Goal: Task Accomplishment & Management: Manage account settings

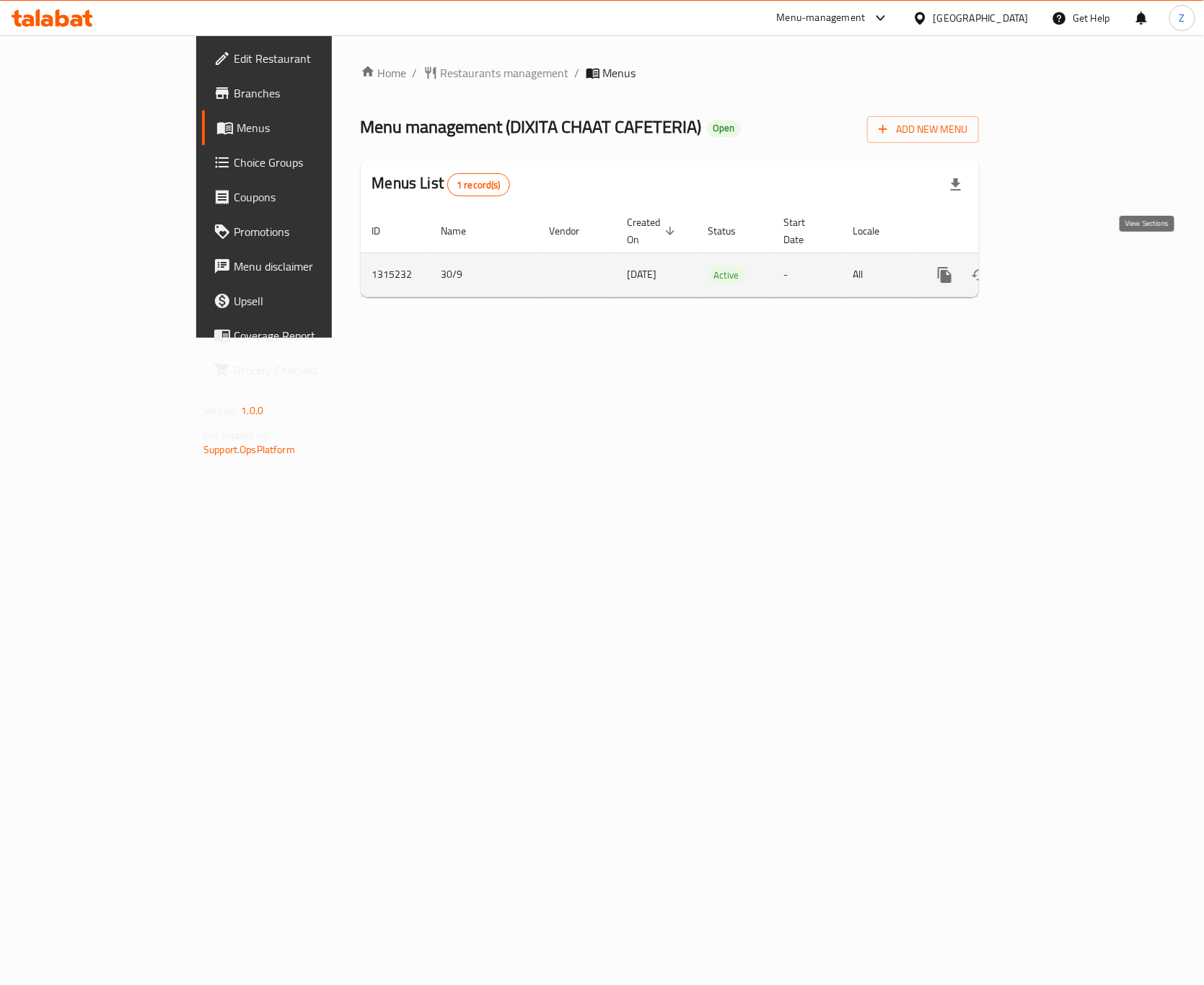
click at [1057, 266] on icon "enhanced table" at bounding box center [1048, 274] width 17 height 17
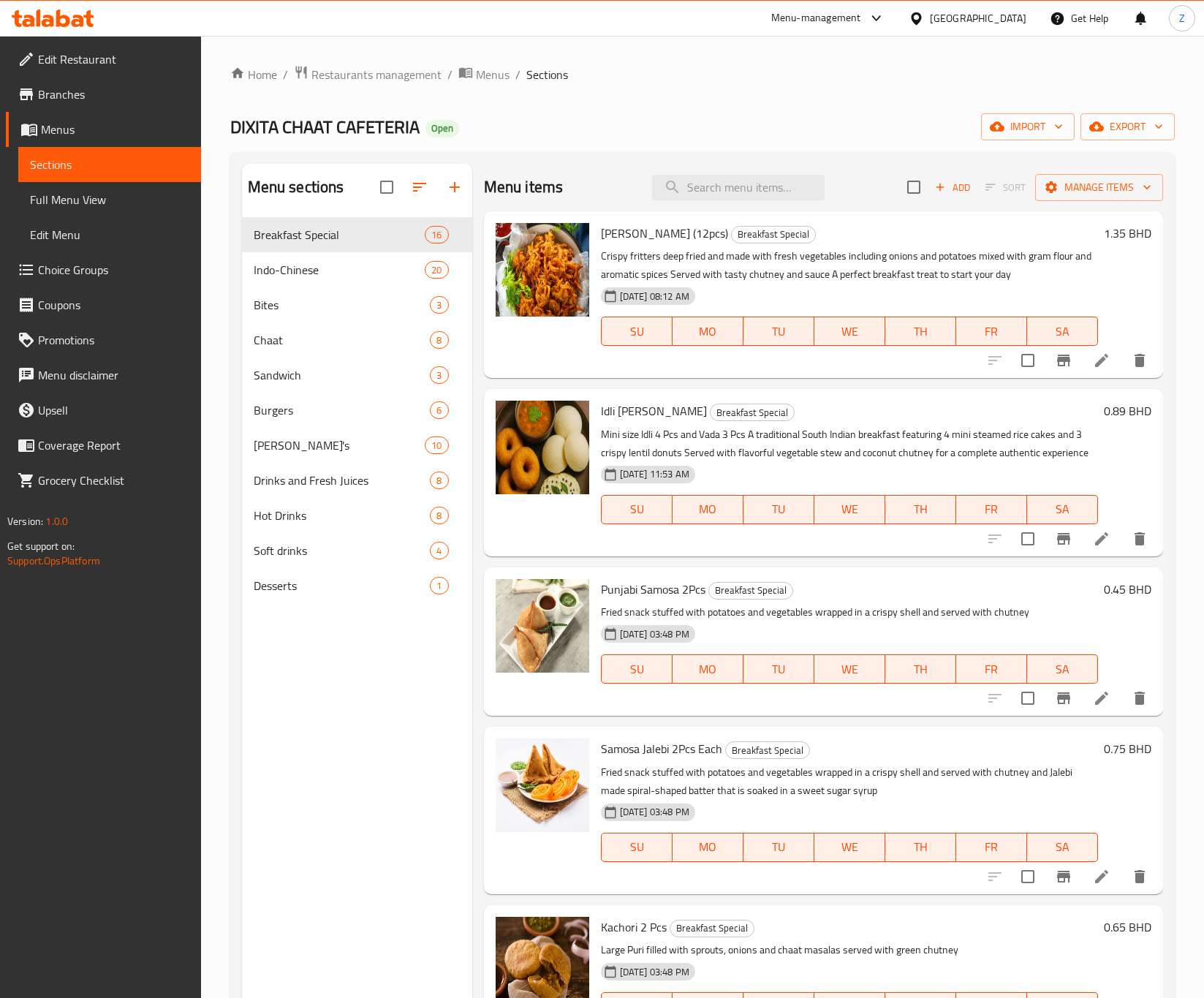
click at [940, 186] on span "Add" at bounding box center [952, 187] width 39 height 17
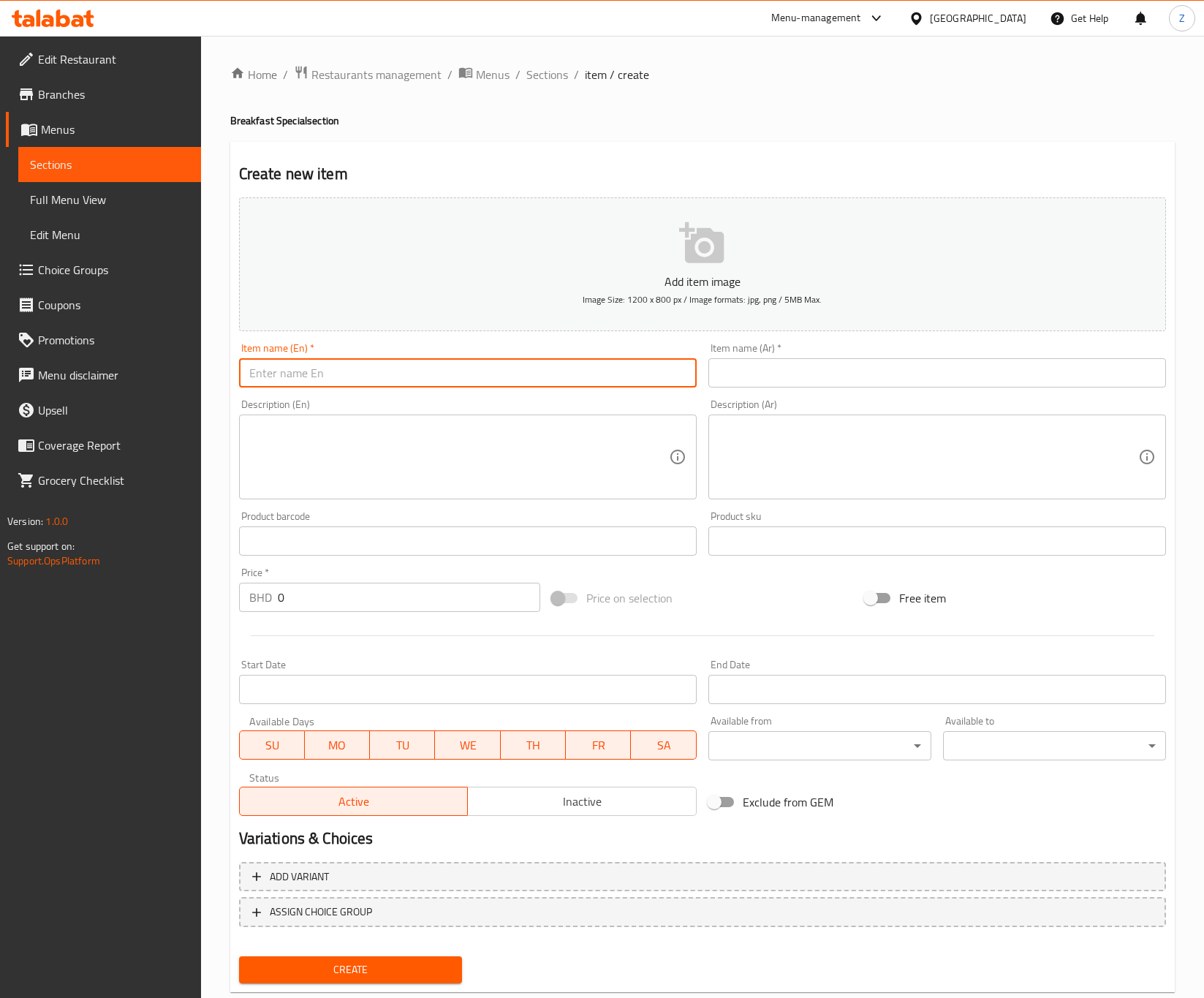
click at [324, 369] on input "text" at bounding box center [468, 373] width 458 height 30
paste input "Bhajiya/Kabab 1 portion -12pcs"
type input "Bhajiya/Kabab 1 portion -12pcs"
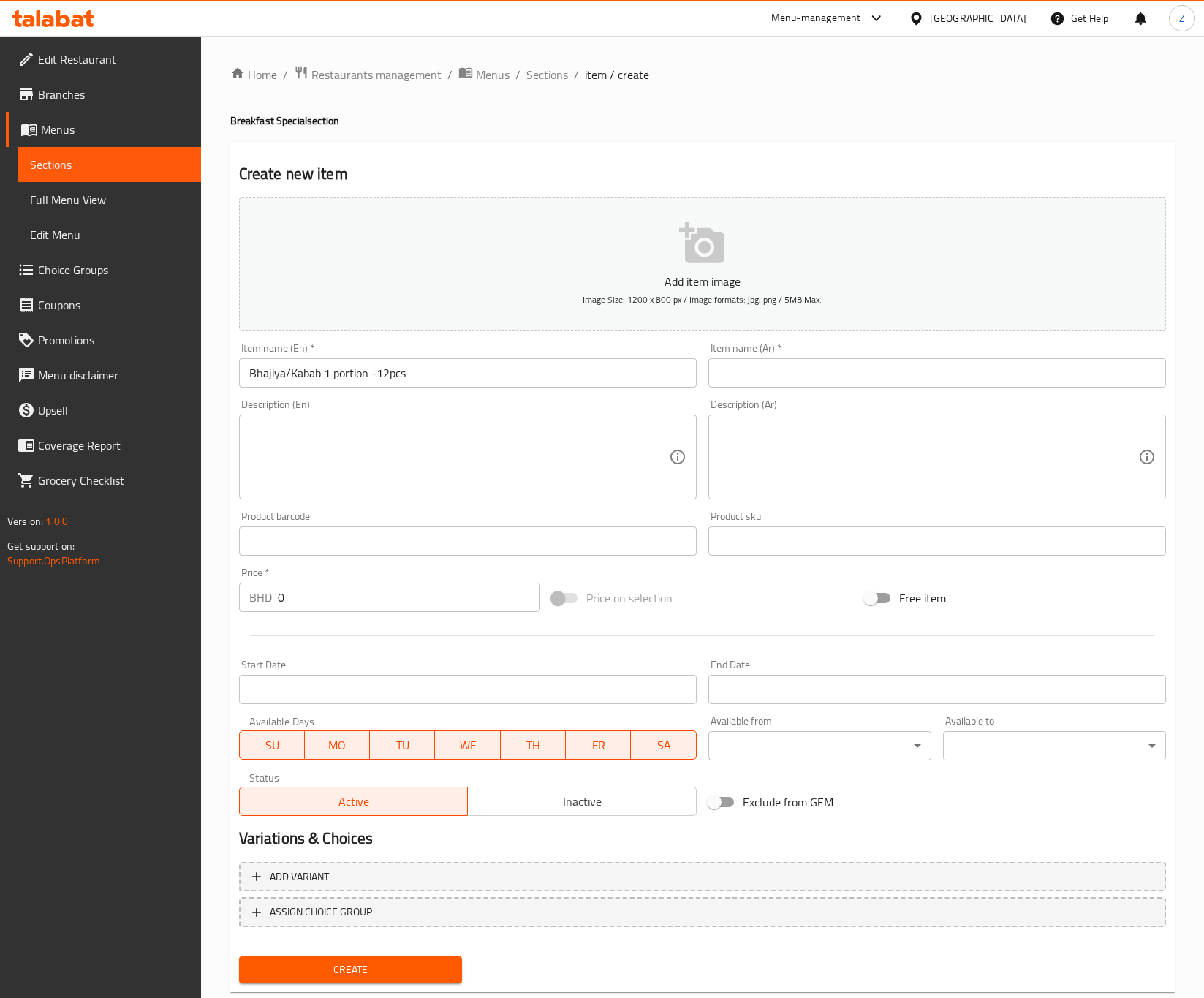
click at [775, 369] on input "text" at bounding box center [937, 373] width 458 height 30
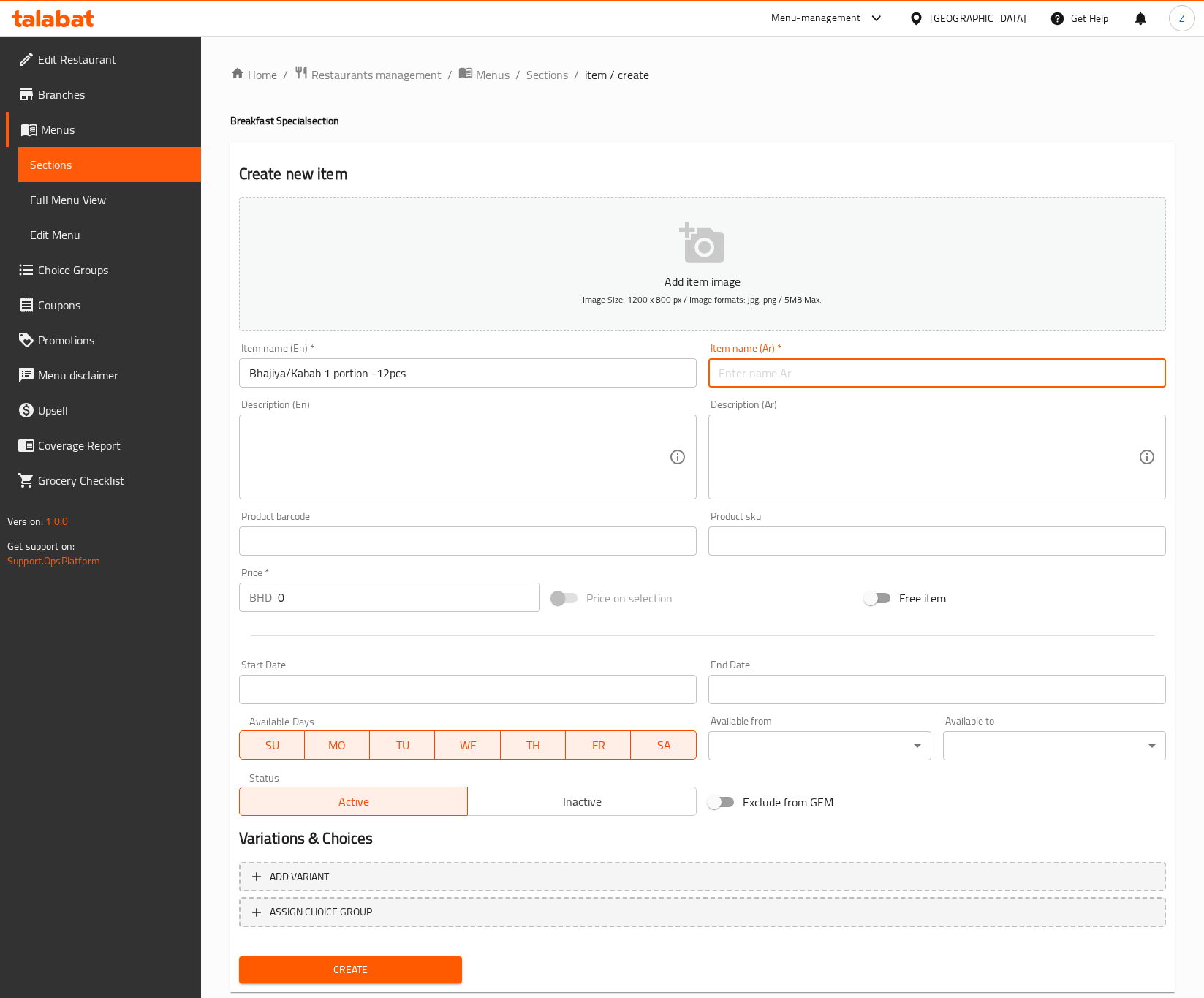
paste input "بهجية/كباب (حصة واحدة – 12 قطعة)"
type input "بهجية/كباب (حصة واحدة – 12 قطعة)"
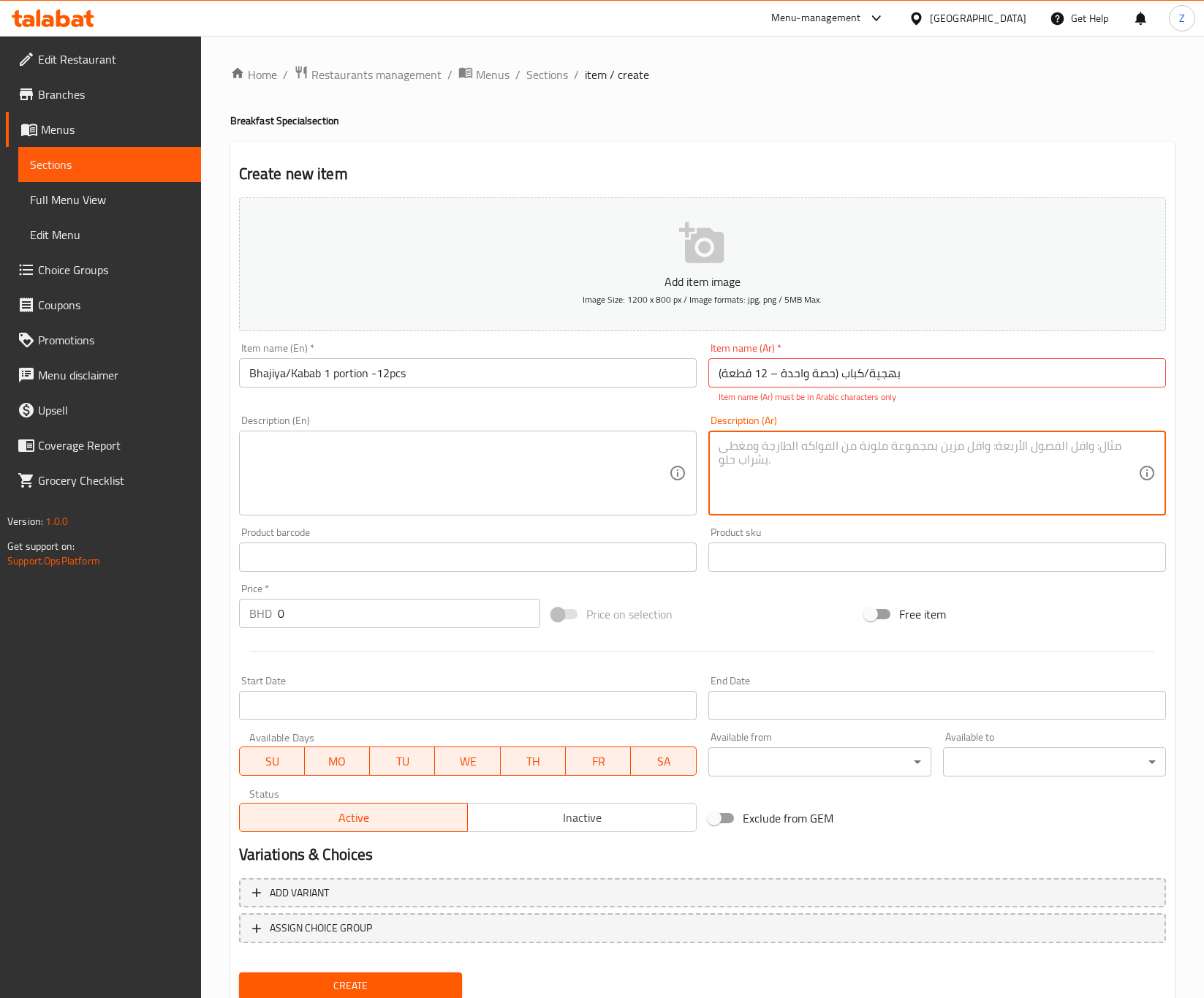
click at [790, 468] on textarea at bounding box center [928, 474] width 420 height 70
paste textarea "باكورا/بهجية [GEOGRAPHIC_DATA] ومقرمشة مصنوعة من الخضار مثل البصل والبطاطس ودقي…"
type textarea "باكورا/بهجية [GEOGRAPHIC_DATA] ومقرمشة مصنوعة من الخضار مثل البصل والبطاطس ودقي…"
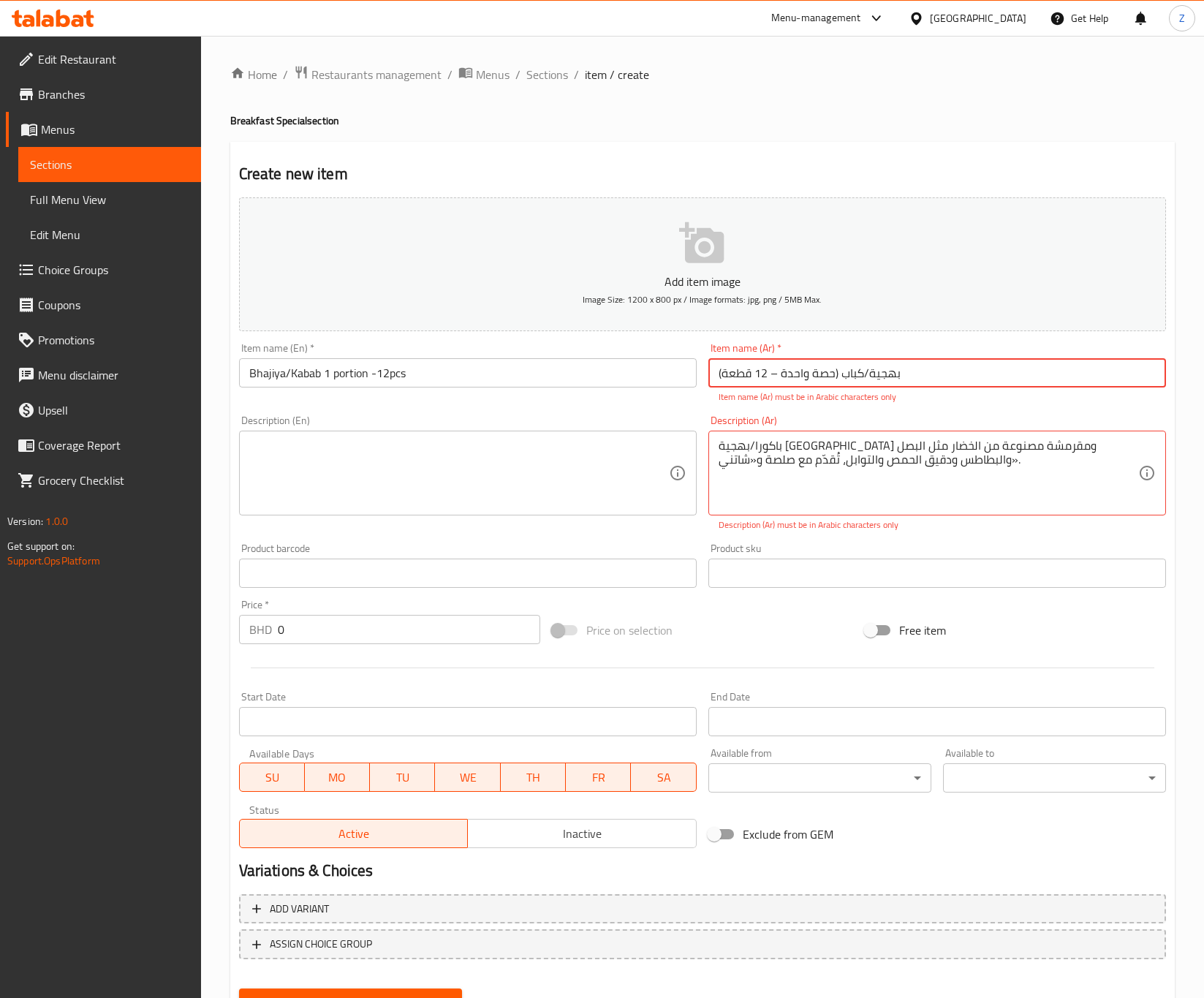
click at [888, 361] on input "بهجية/كباب (حصة واحدة – 12 قطعة)" at bounding box center [937, 373] width 458 height 30
click at [935, 393] on p "Item name (Ar) must be in Arabic characters only" at bounding box center [937, 396] width 437 height 13
click at [868, 375] on input "بهجية/كباب (حصة واحدة – 12 قطعة)" at bounding box center [937, 373] width 458 height 30
click at [932, 380] on input "بهجية/كباب (حصة واحدة – 12 قطعة)" at bounding box center [937, 373] width 458 height 30
drag, startPoint x: 711, startPoint y: 371, endPoint x: 720, endPoint y: 375, distance: 9.8
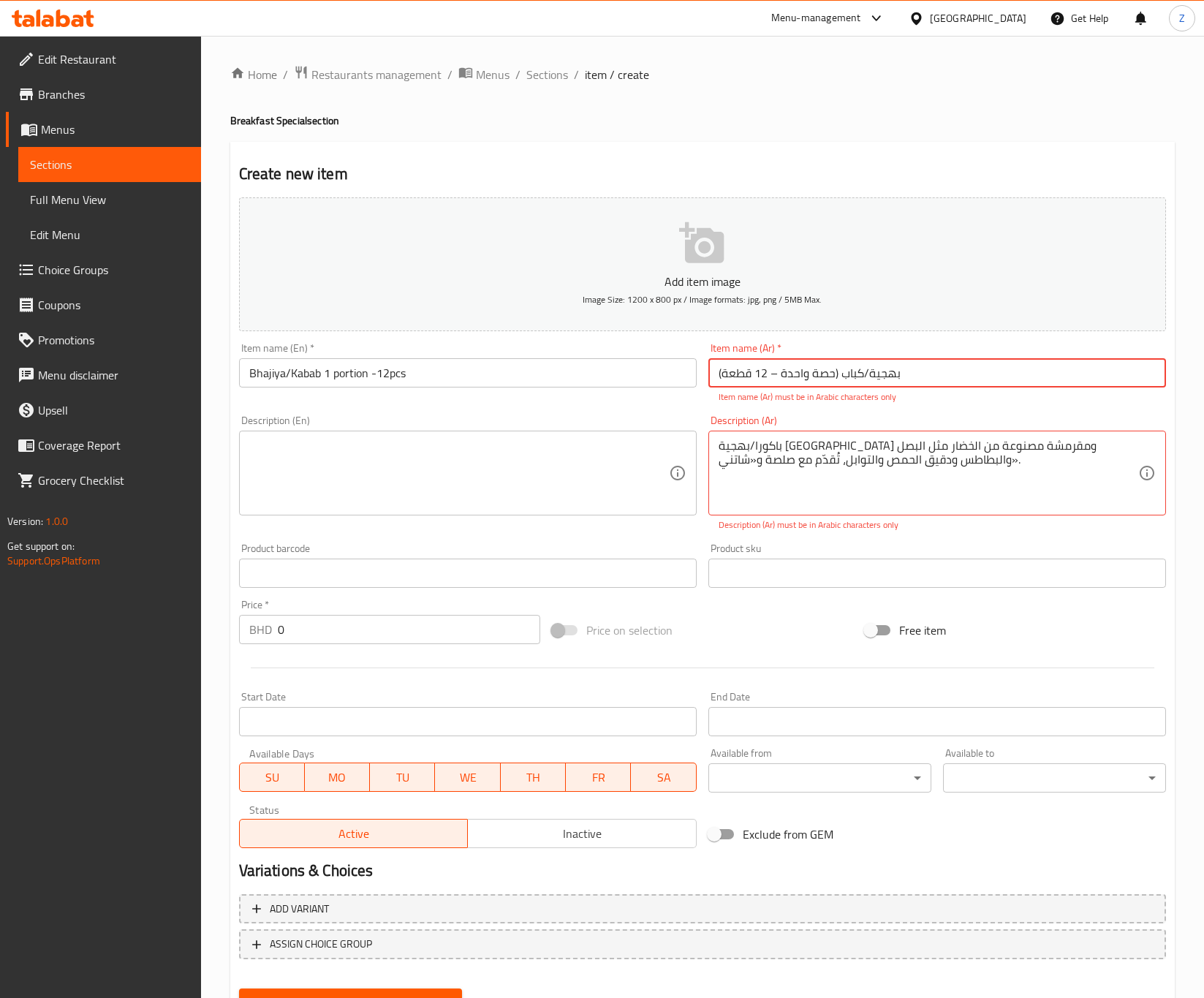
click at [720, 375] on input "بهجية/كباب (حصة واحدة – 12 قطعة)" at bounding box center [937, 373] width 458 height 30
click at [832, 371] on input "بهجية/كباب (حصة واحدة – 12 قطعة" at bounding box center [937, 373] width 458 height 30
click at [1049, 355] on div "Item name (Ar)   * بهجية/كباب حصة واحدة – 12 قطعة Item name (Ar) * Item name (A…" at bounding box center [937, 373] width 458 height 61
click at [772, 369] on input "بهجية/كباب حصة واحدة – 12 قطعة" at bounding box center [937, 373] width 458 height 30
drag, startPoint x: 759, startPoint y: 369, endPoint x: -402, endPoint y: 516, distance: 1170.3
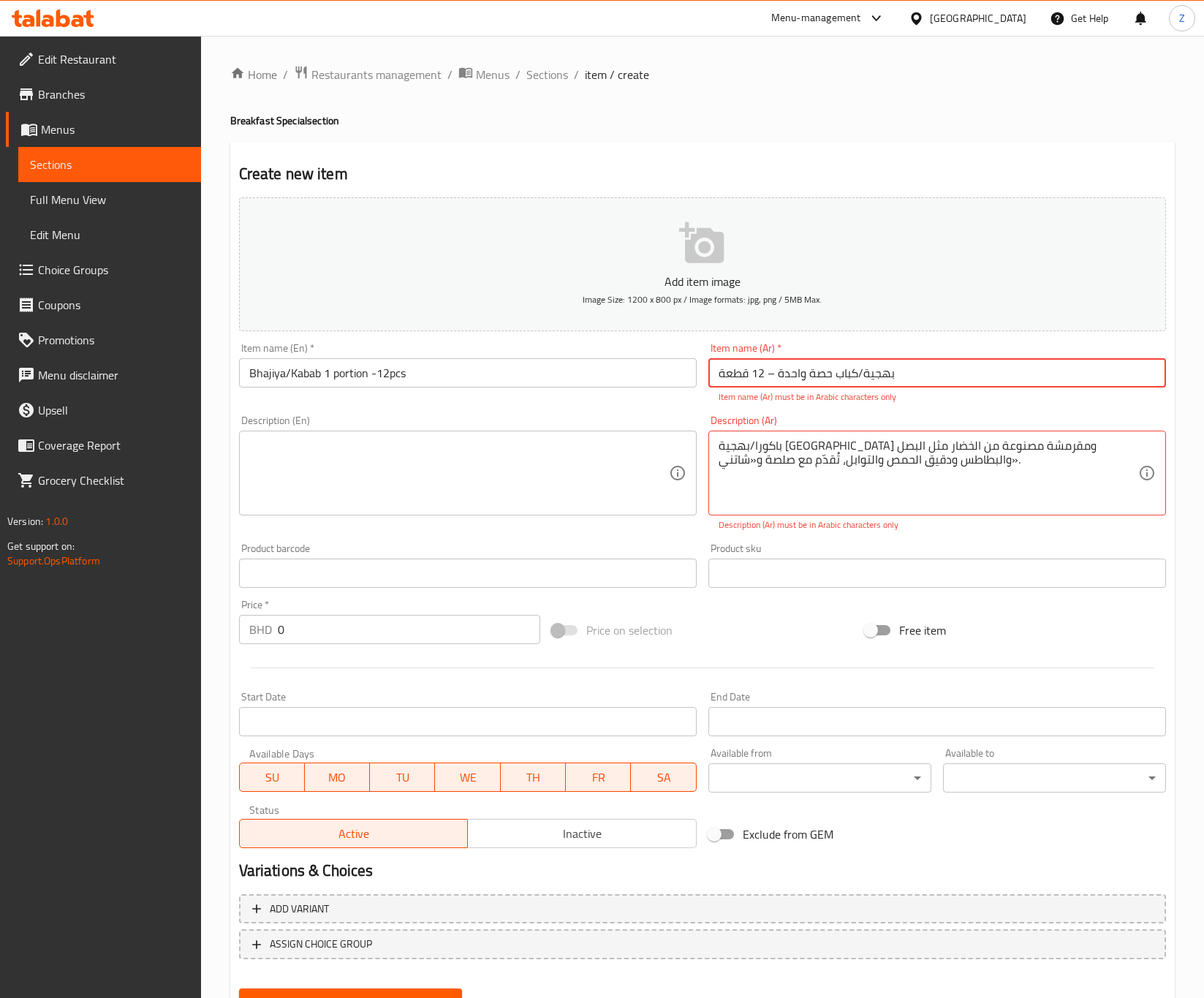
click at [0, 516] on html "​ Menu-management [GEOGRAPHIC_DATA] Get Help Z Edit Restaurant Branches Menus S…" at bounding box center [602, 499] width 1204 height 998
click at [728, 383] on input "بهجية/كباب حصة واحدة – 12 قطعة" at bounding box center [937, 373] width 458 height 30
drag, startPoint x: 764, startPoint y: 375, endPoint x: 750, endPoint y: 369, distance: 15.2
click at [750, 369] on input "بهجية/كباب حصة واحدة – 12 قطعة" at bounding box center [937, 373] width 458 height 30
type input "بهجية/كباب حصة واحدة – 12 قطعة"
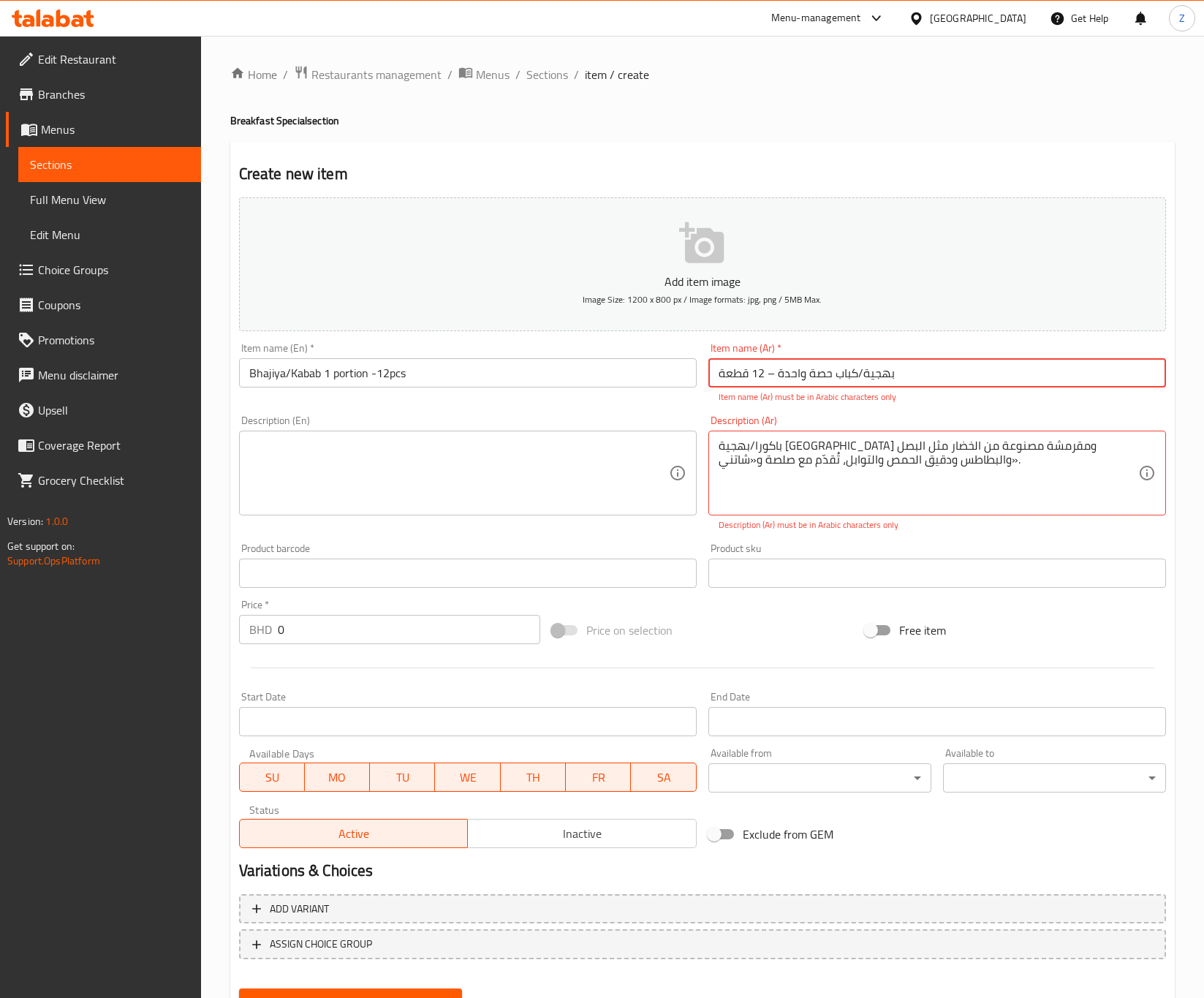
click at [925, 406] on div "Item name (Ar)   * بهجية/كباب حصة واحدة – 12 قطعة Item name (Ar) * Item name (A…" at bounding box center [937, 374] width 469 height 73
drag, startPoint x: 902, startPoint y: 459, endPoint x: 897, endPoint y: 447, distance: 13.0
click at [912, 435] on div "باكورا/بهجية [GEOGRAPHIC_DATA] ومقرمشة مصنوعة من الخضار مثل البصل والبطاطس ودقي…" at bounding box center [937, 473] width 458 height 85
click at [956, 464] on textarea "باكورا/بهجية [GEOGRAPHIC_DATA] ومقرمشة مصنوعة من الخضار مثل البصل والبطاطس ودقي…" at bounding box center [928, 474] width 420 height 70
click at [996, 514] on div "باكورا/بهجية [GEOGRAPHIC_DATA] ومقرمشة مصنوعة من الخضار مثل البصل والبطاطس ودقي…" at bounding box center [937, 473] width 458 height 85
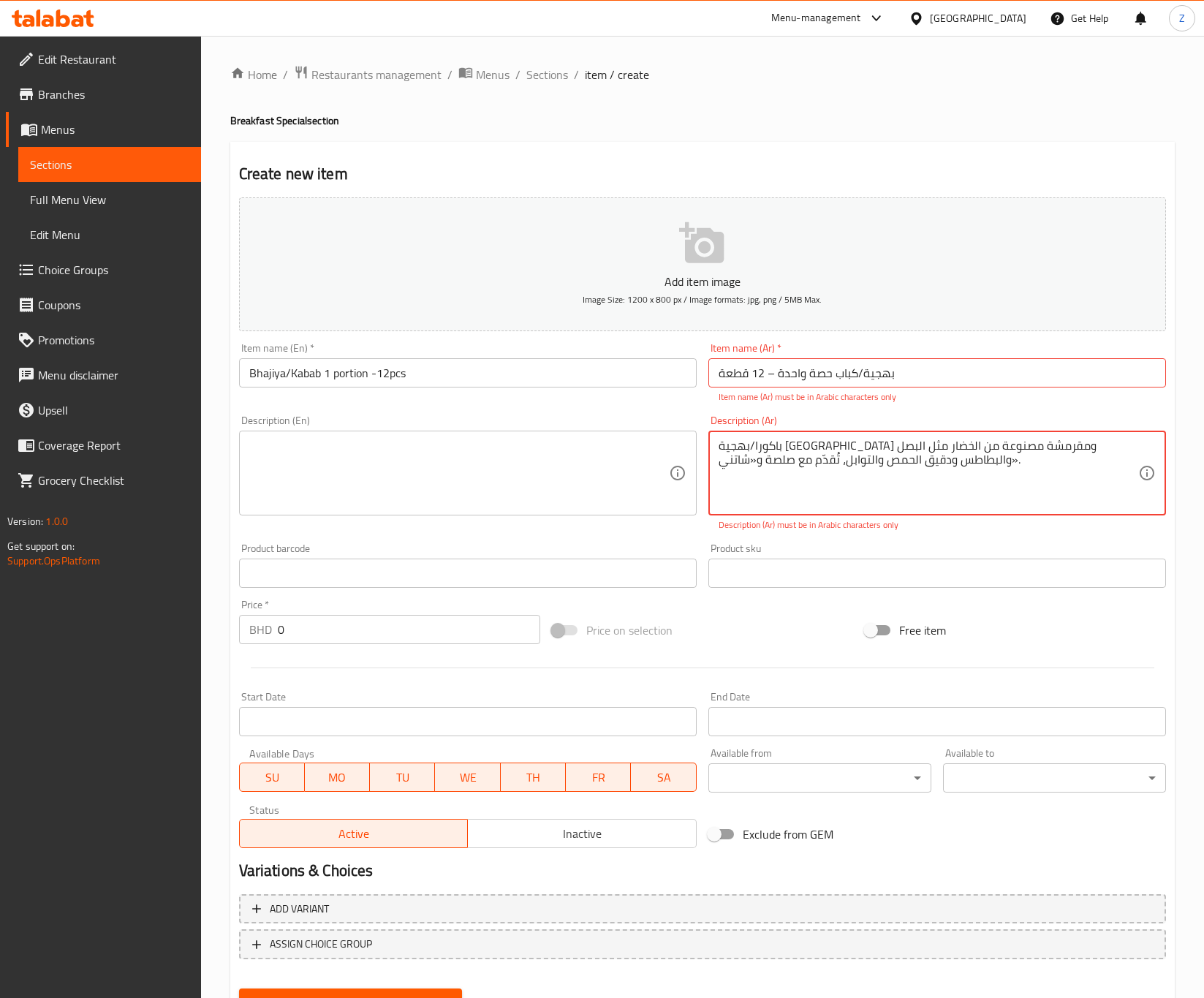
drag, startPoint x: 942, startPoint y: 461, endPoint x: 921, endPoint y: 457, distance: 21.4
click at [921, 457] on textarea "باكورا/بهجية [GEOGRAPHIC_DATA] ومقرمشة مصنوعة من الخضار مثل البصل والبطاطس ودقي…" at bounding box center [928, 474] width 420 height 70
click at [755, 458] on textarea "باكورا/بهجية [GEOGRAPHIC_DATA] ومقرمشة مصنوعة من الخضار مثل البصل والبطاطس ودقي…" at bounding box center [928, 474] width 420 height 70
type textarea "باكورا/بهجية [GEOGRAPHIC_DATA] ومقرمشة مصنوعة من الخضار مثل البصل والبطاطس ودقي…"
click at [925, 393] on p "Item name (Ar) must be in Arabic characters only" at bounding box center [937, 396] width 437 height 13
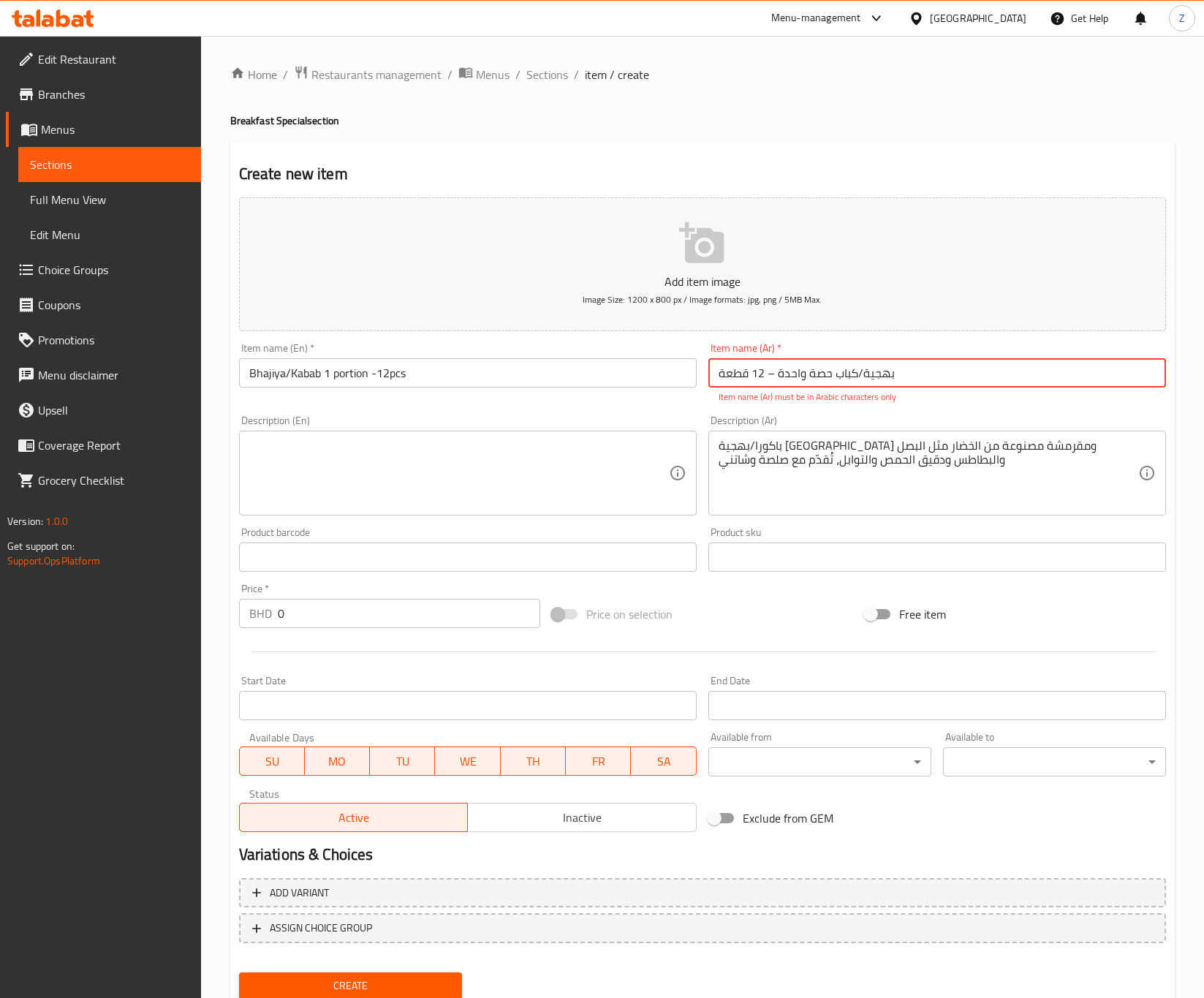
drag, startPoint x: 862, startPoint y: 374, endPoint x: 854, endPoint y: 371, distance: 8.5
click at [854, 371] on input "بهجية/كباب حصة واحدة – 12 قطعة" at bounding box center [937, 373] width 458 height 30
drag, startPoint x: 774, startPoint y: 368, endPoint x: 765, endPoint y: 368, distance: 9.0
click at [765, 368] on input "[PERSON_NAME] حصة واحدة – 12 قطعة" at bounding box center [937, 373] width 458 height 30
click at [915, 420] on div "Description (Ar) باكورا/بهجية [GEOGRAPHIC_DATA] ومقرمشة مصنوعة من الخضار مثل ال…" at bounding box center [937, 465] width 458 height 100
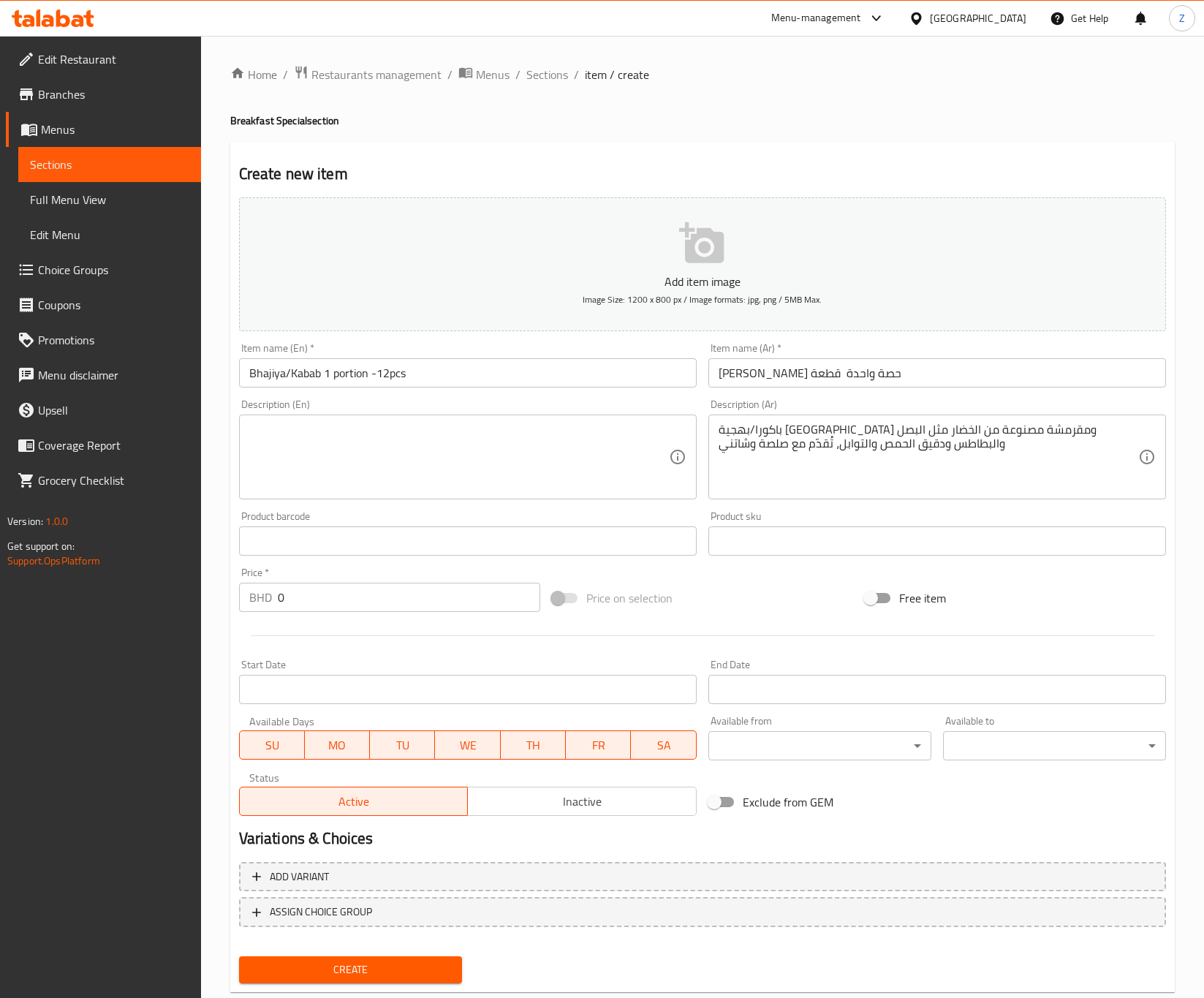
click at [749, 377] on input "[PERSON_NAME] حصة واحدة قطعة" at bounding box center [937, 373] width 458 height 30
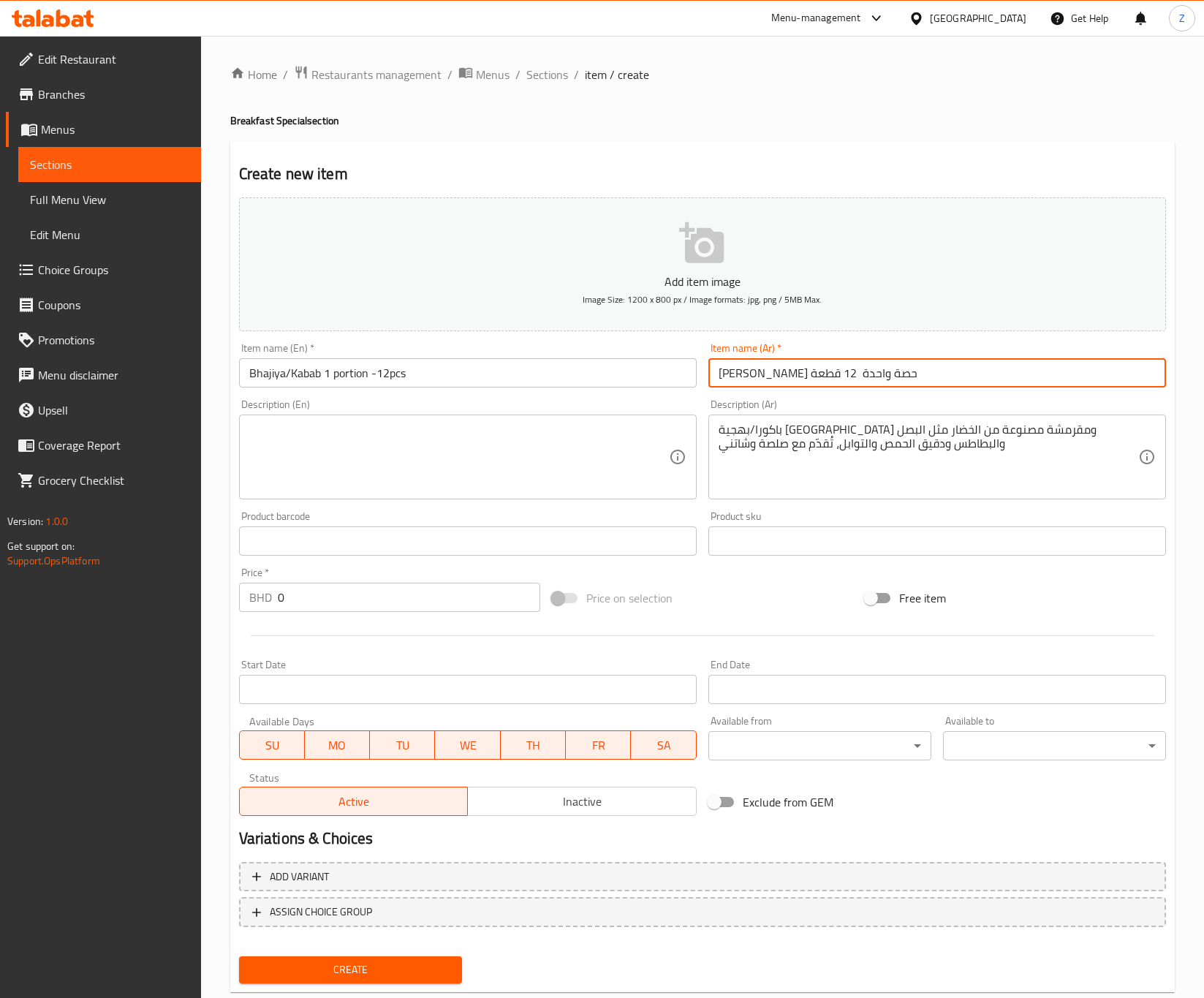
type input "[PERSON_NAME] حصة واحدة 12 قطعة"
click at [398, 471] on textarea at bounding box center [459, 458] width 420 height 70
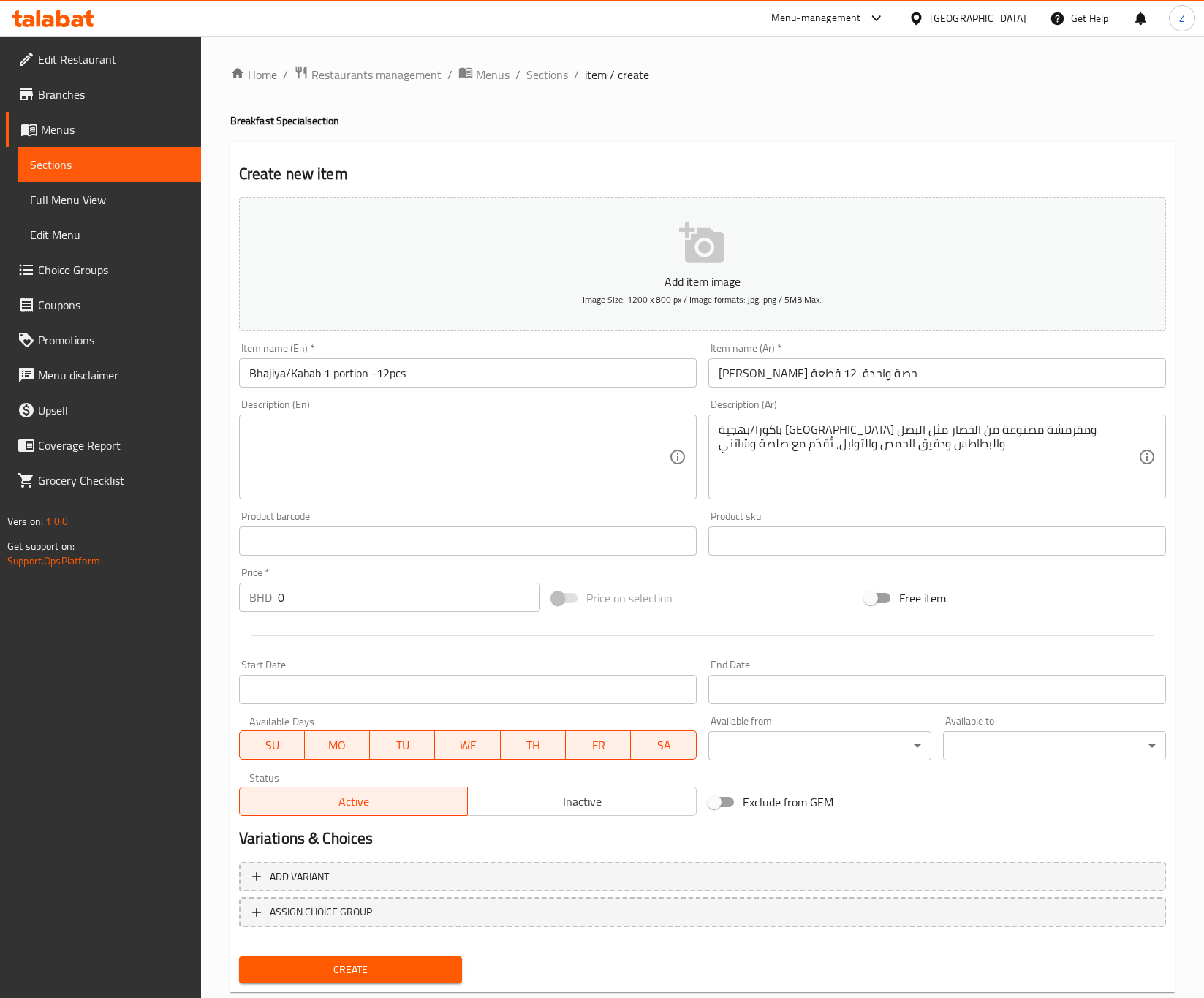
click at [265, 455] on textarea at bounding box center [459, 458] width 420 height 70
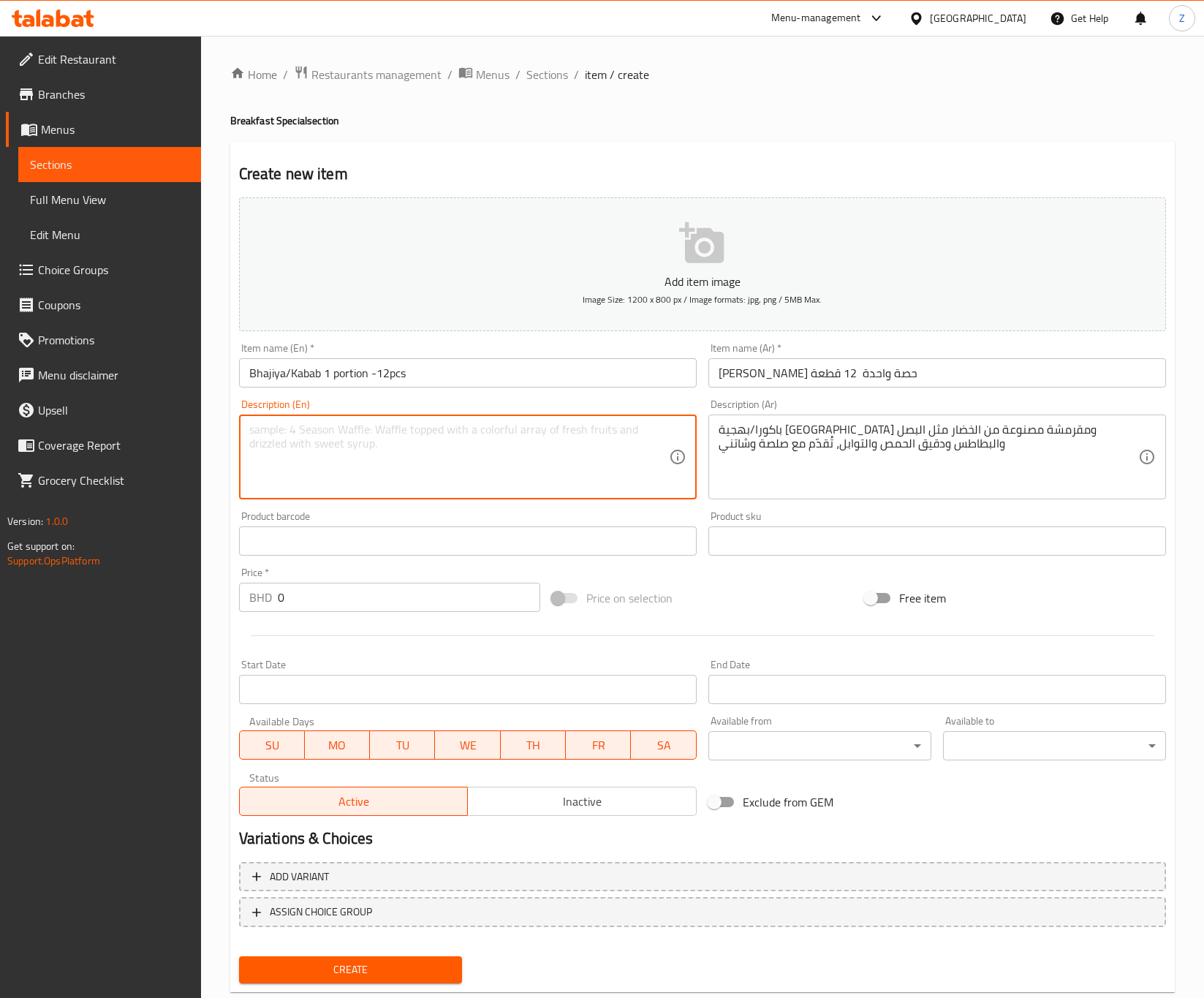
paste textarea "Pakora/Bajiya crispy fritters deep fried and made with vegetables like onions, …"
type textarea "Pakora/Bajiya crispy fritters deep fried and made with vegetables like onions, …"
click at [790, 583] on div "Price on selection" at bounding box center [702, 598] width 313 height 39
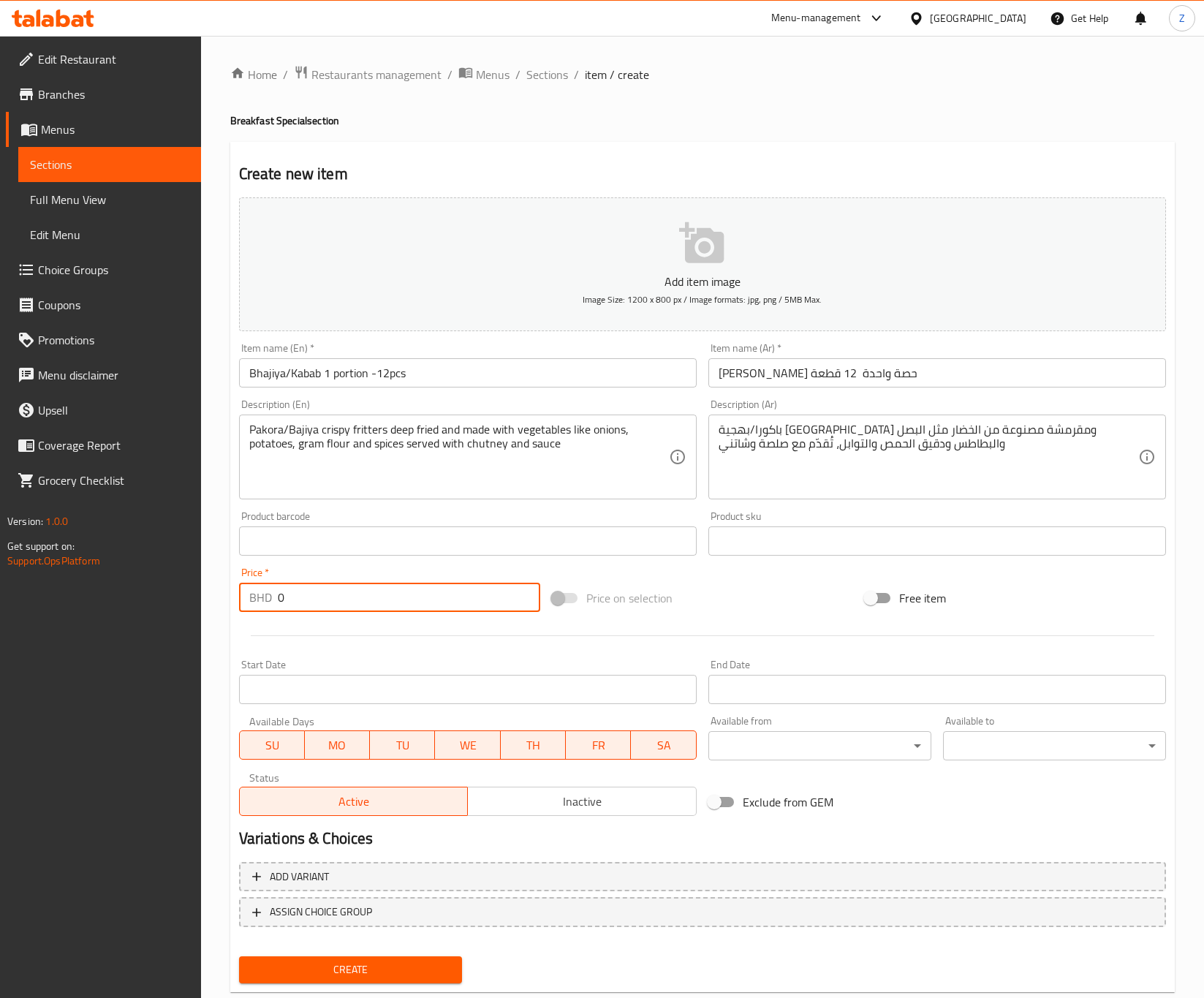
drag, startPoint x: 303, startPoint y: 602, endPoint x: 176, endPoint y: 594, distance: 127.3
click at [176, 594] on div "Edit Restaurant Branches Menus Sections Full Menu View Edit Menu Choice Groups …" at bounding box center [602, 534] width 1204 height 997
paste input "1.25"
type input "1.25"
click at [406, 968] on span "Create" at bounding box center [350, 970] width 199 height 18
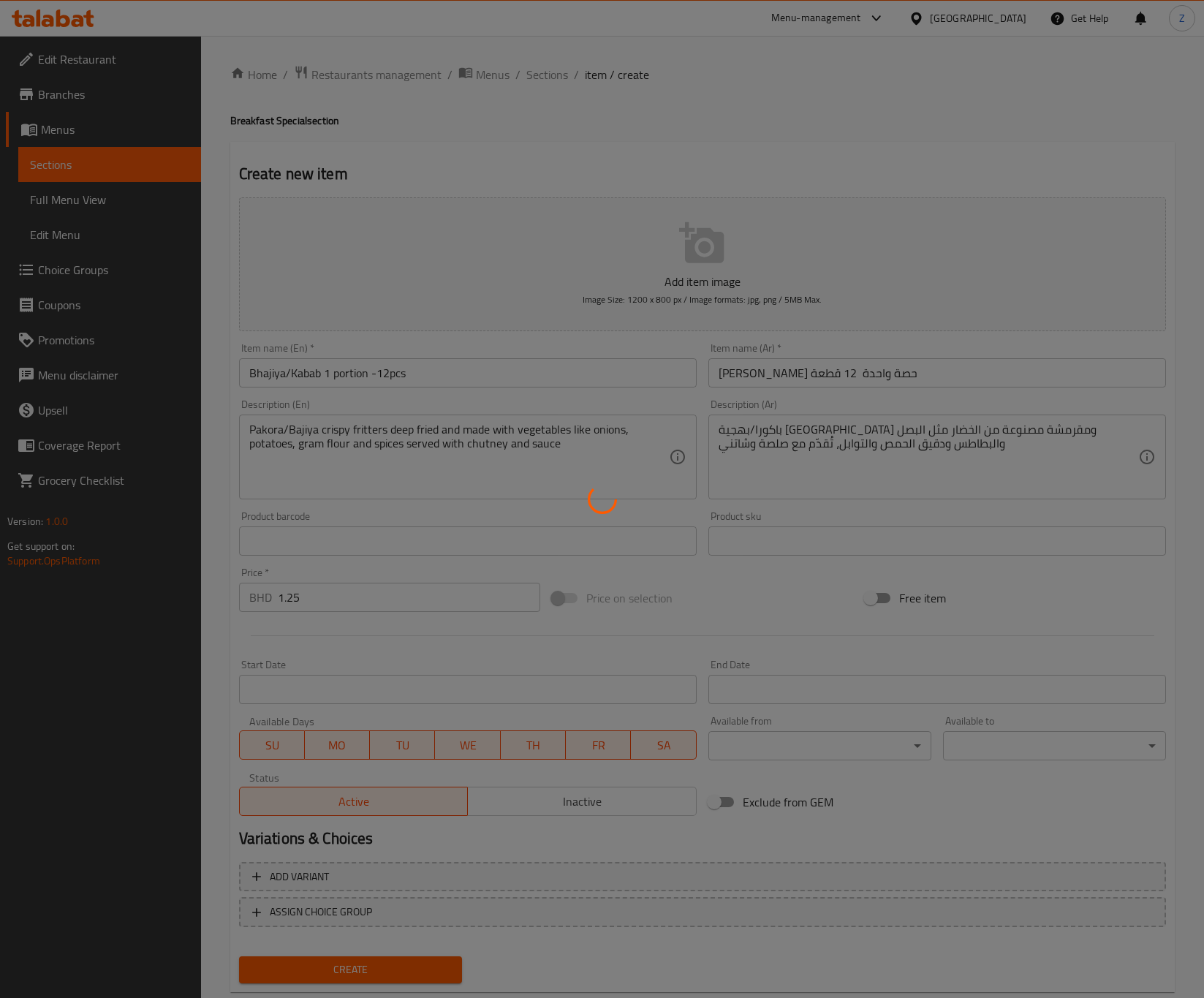
type input "0"
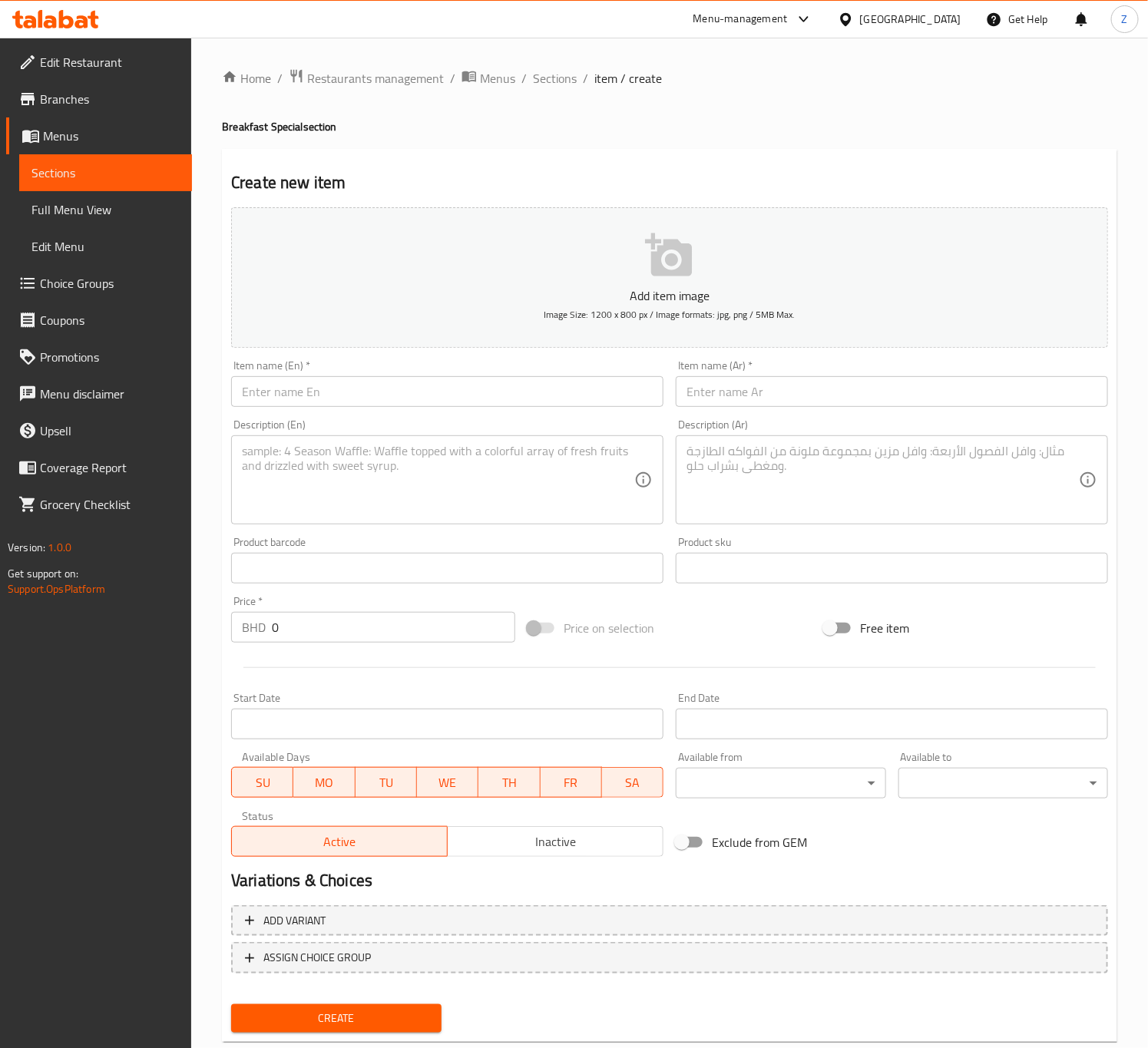
click at [272, 392] on input "text" at bounding box center [447, 392] width 432 height 31
paste input "Idli [PERSON_NAME] (mini size Idli 4 Pcs and Vada 3 Pcs)"
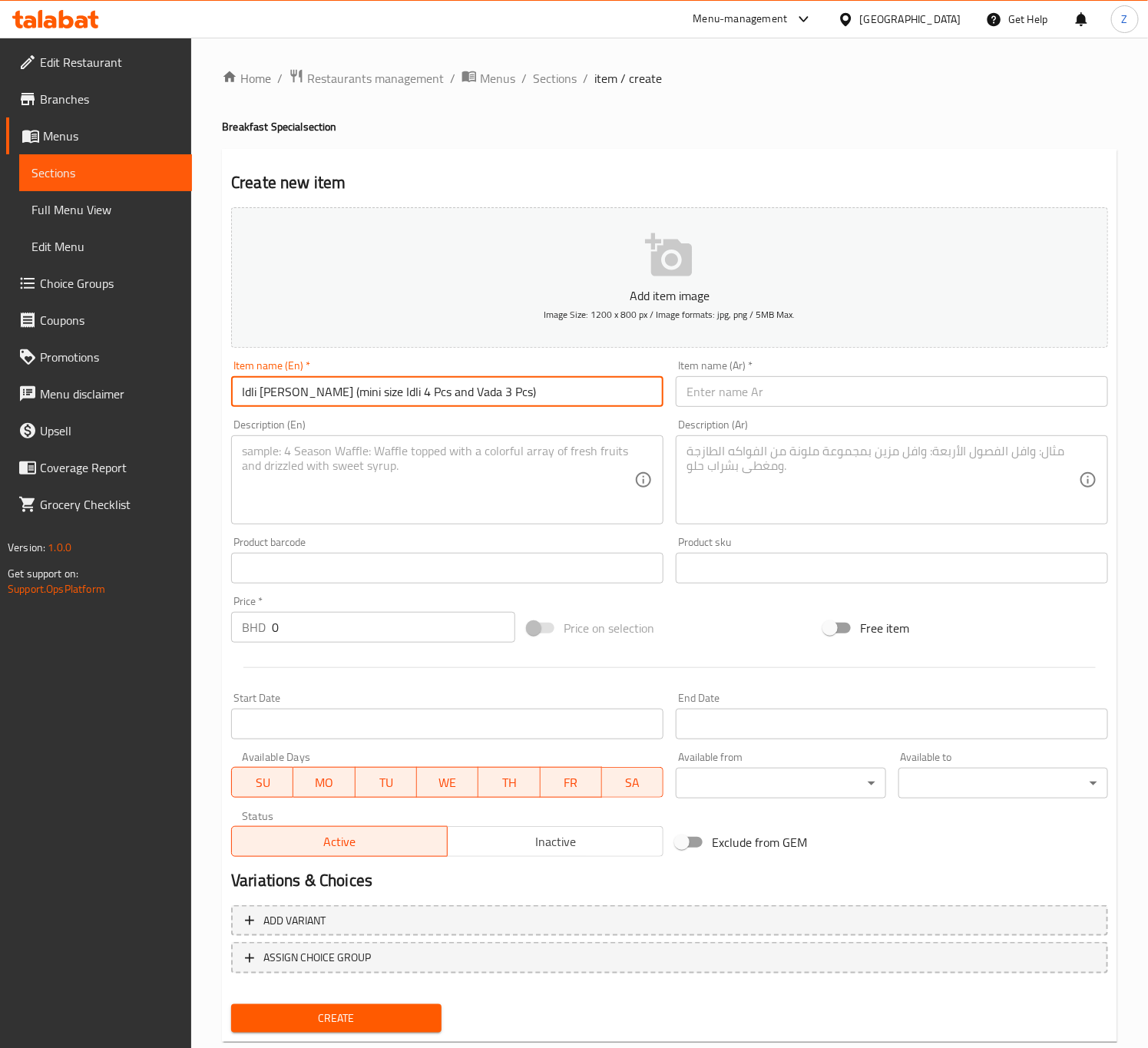
type input "Idli [PERSON_NAME] (mini size Idli 4 Pcs and Vada 3 Pcs)"
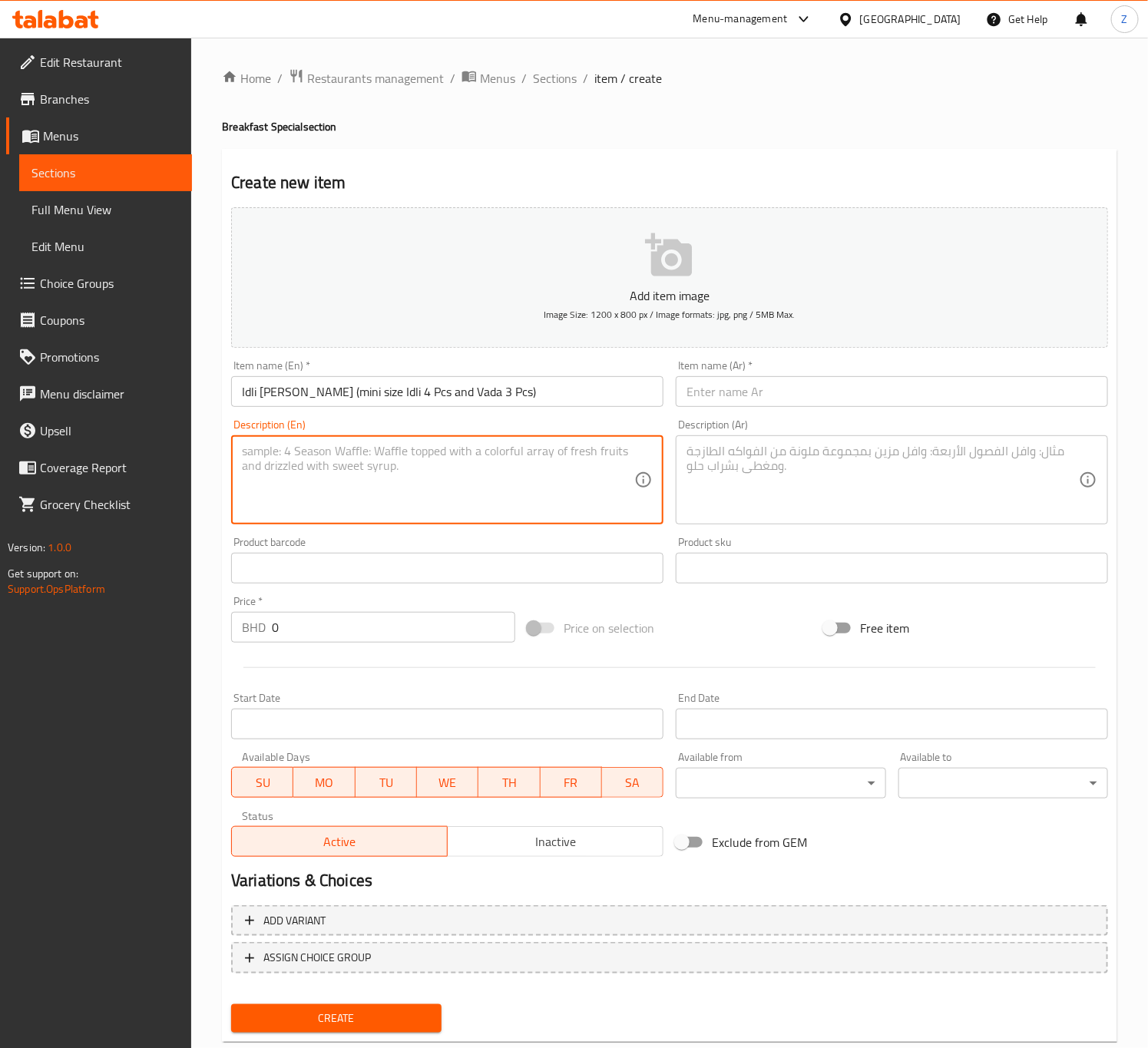
click at [486, 472] on textarea at bounding box center [438, 481] width 392 height 73
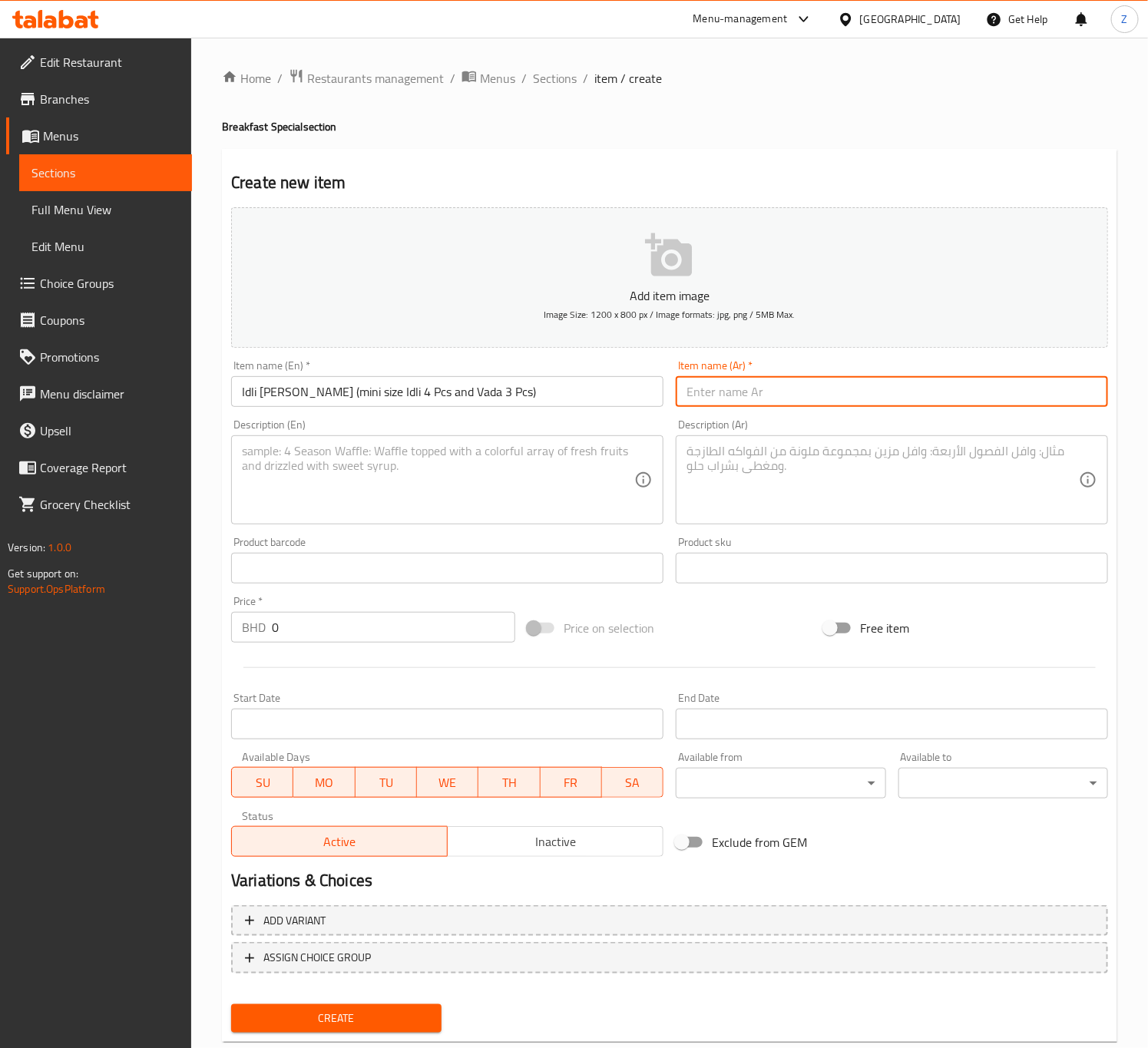
click at [809, 390] on input "text" at bounding box center [892, 392] width 432 height 31
paste input "إدلي فادا سامبر (إدلي صغير 4 قطع + فادا 3 قطع)"
type input "إدلي فادا سامبر (إدلي صغير 4 قطع + فادا 3 قطع)"
click at [588, 473] on textarea at bounding box center [438, 481] width 392 height 73
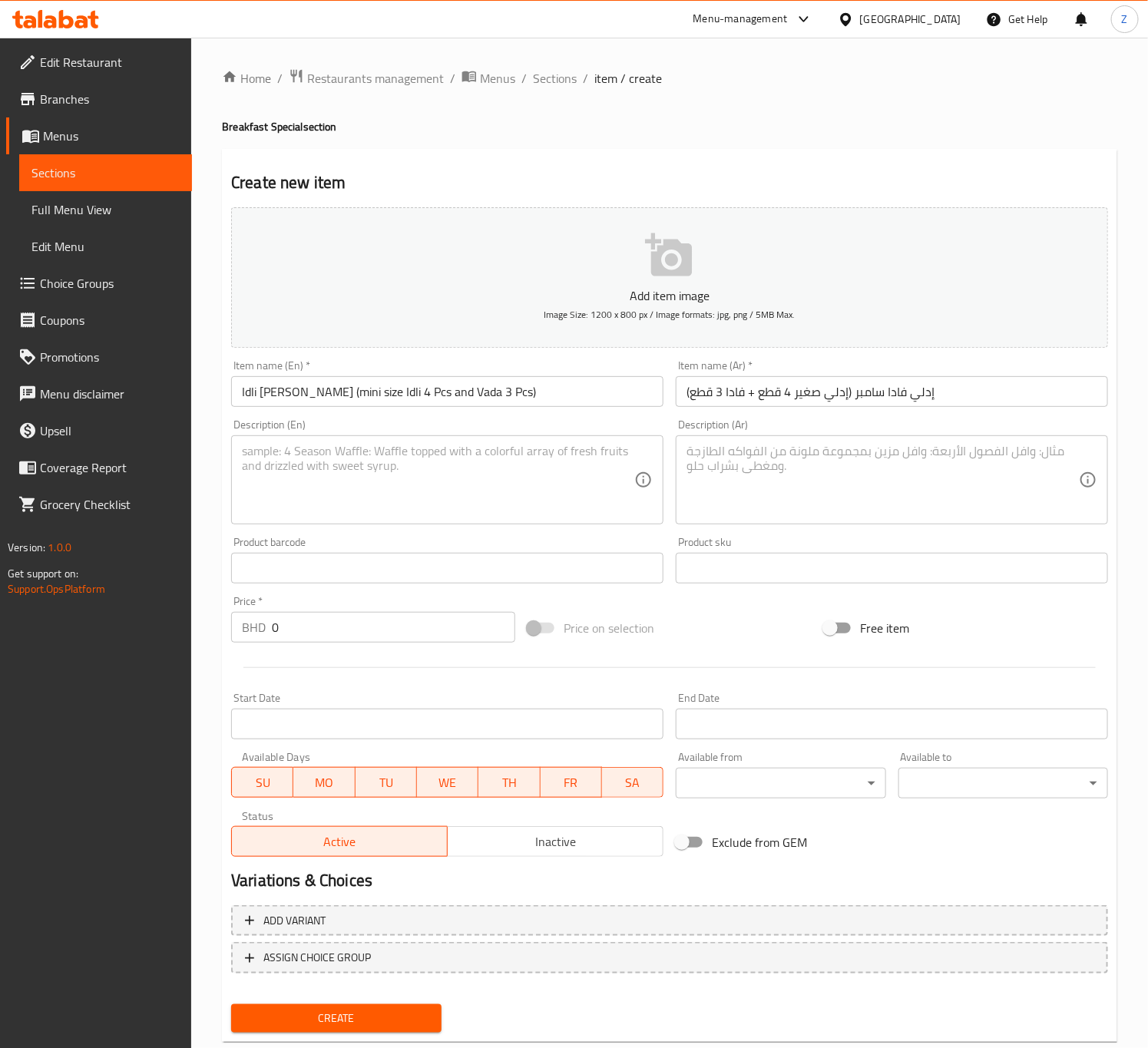
click at [564, 462] on textarea at bounding box center [438, 481] width 392 height 73
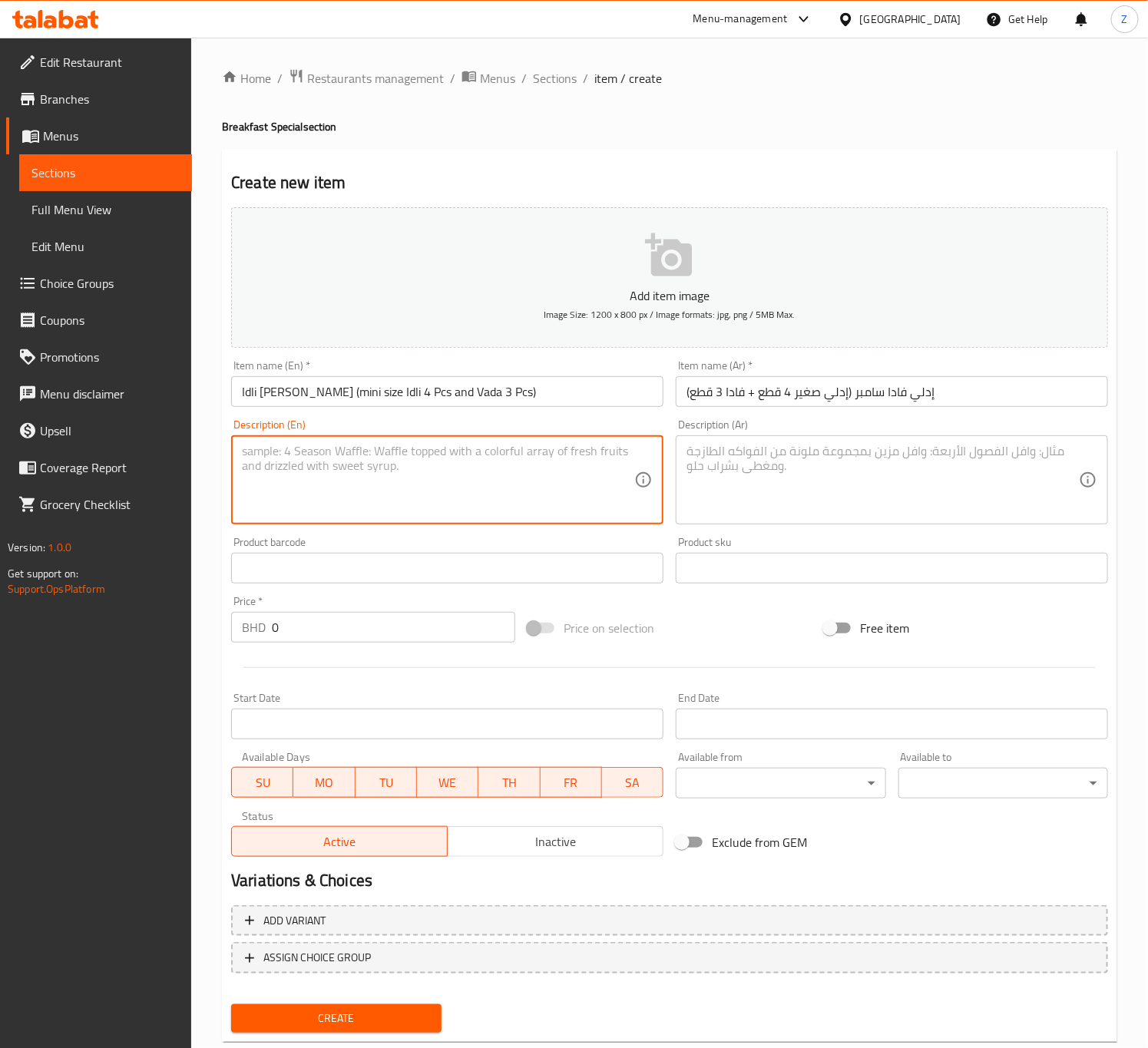
click at [750, 489] on textarea at bounding box center [882, 481] width 392 height 73
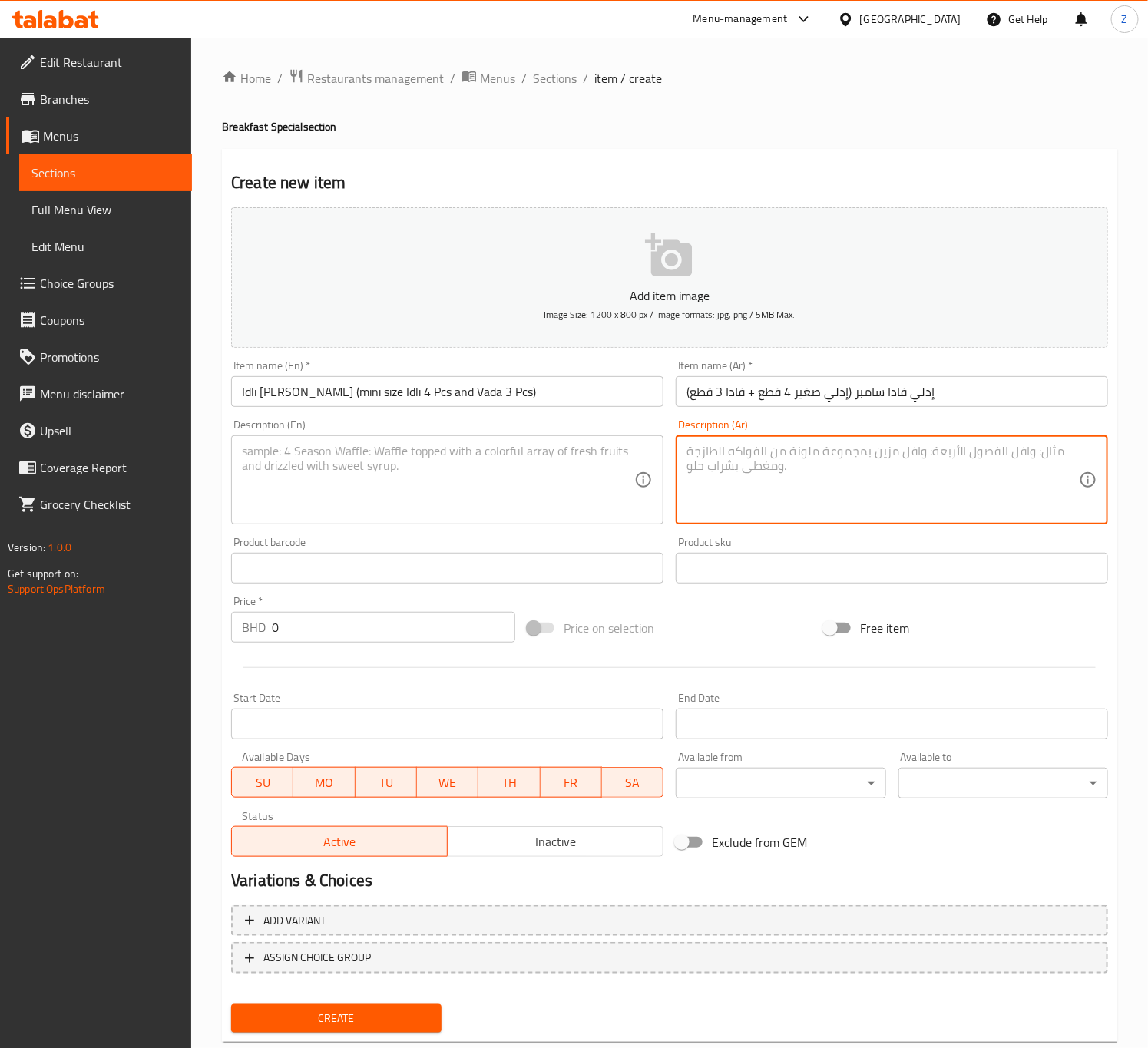
paste textarea "كعكات مالحة على البخار مصنوعة من عجينة مخمرة من الأرز والعدس، بينما الفادا وجبة…"
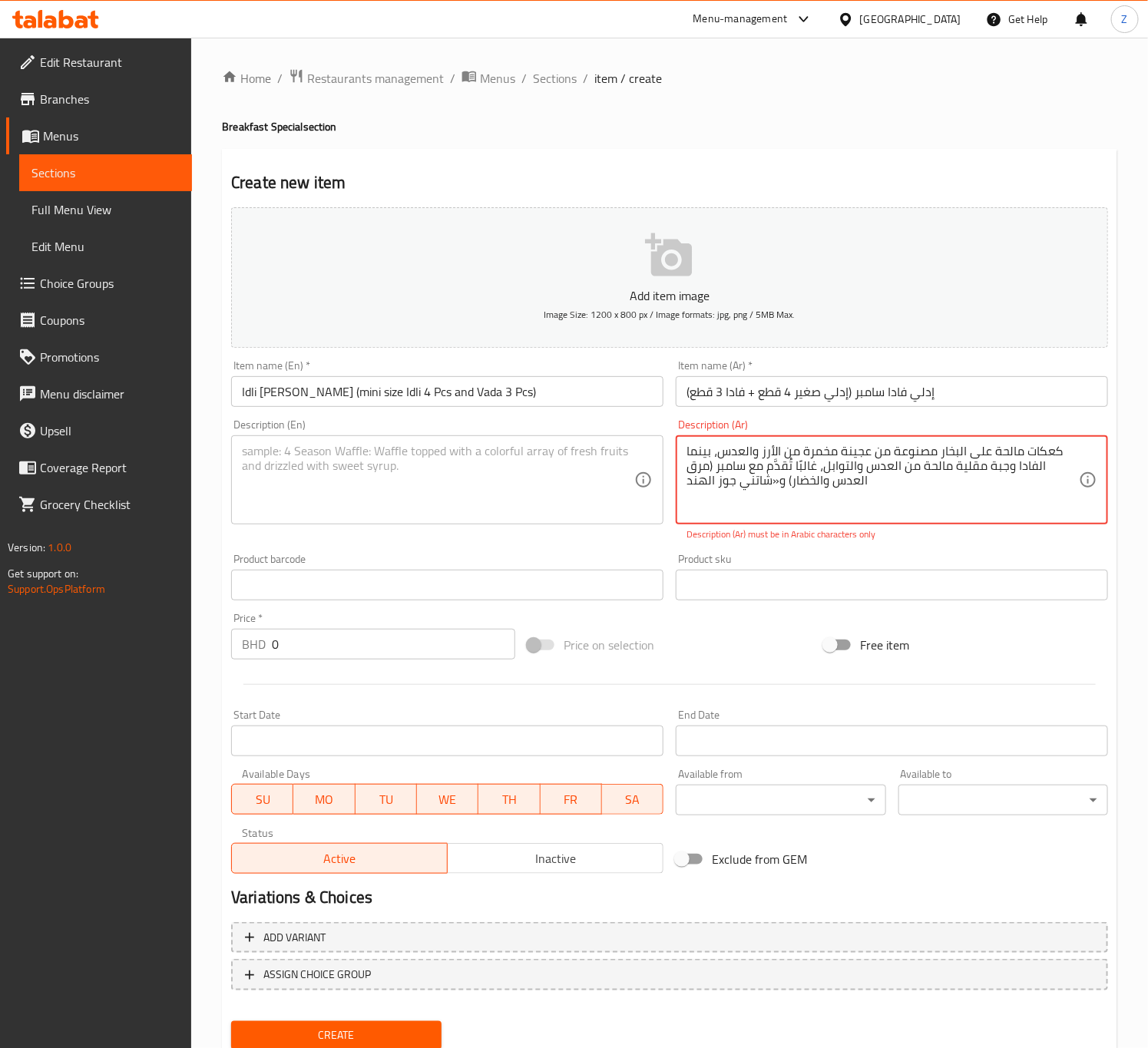
click at [878, 498] on textarea "كعكات مالحة على البخار مصنوعة من عجينة مخمرة من الأرز والعدس، بينما الفادا وجبة…" at bounding box center [882, 481] width 392 height 73
click at [841, 485] on textarea "كعكات مالحة على البخار مصنوعة من عجينة مخمرة من الأرز والعدس، بينما الفادا وجبة…" at bounding box center [882, 481] width 392 height 73
drag, startPoint x: 777, startPoint y: 477, endPoint x: 772, endPoint y: 485, distance: 9.4
click at [772, 485] on textarea "كعكات مالحة على البخار مصنوعة من عجينة مخمرة من الأرز والعدس، بينما الفادا وجبة…" at bounding box center [882, 481] width 392 height 73
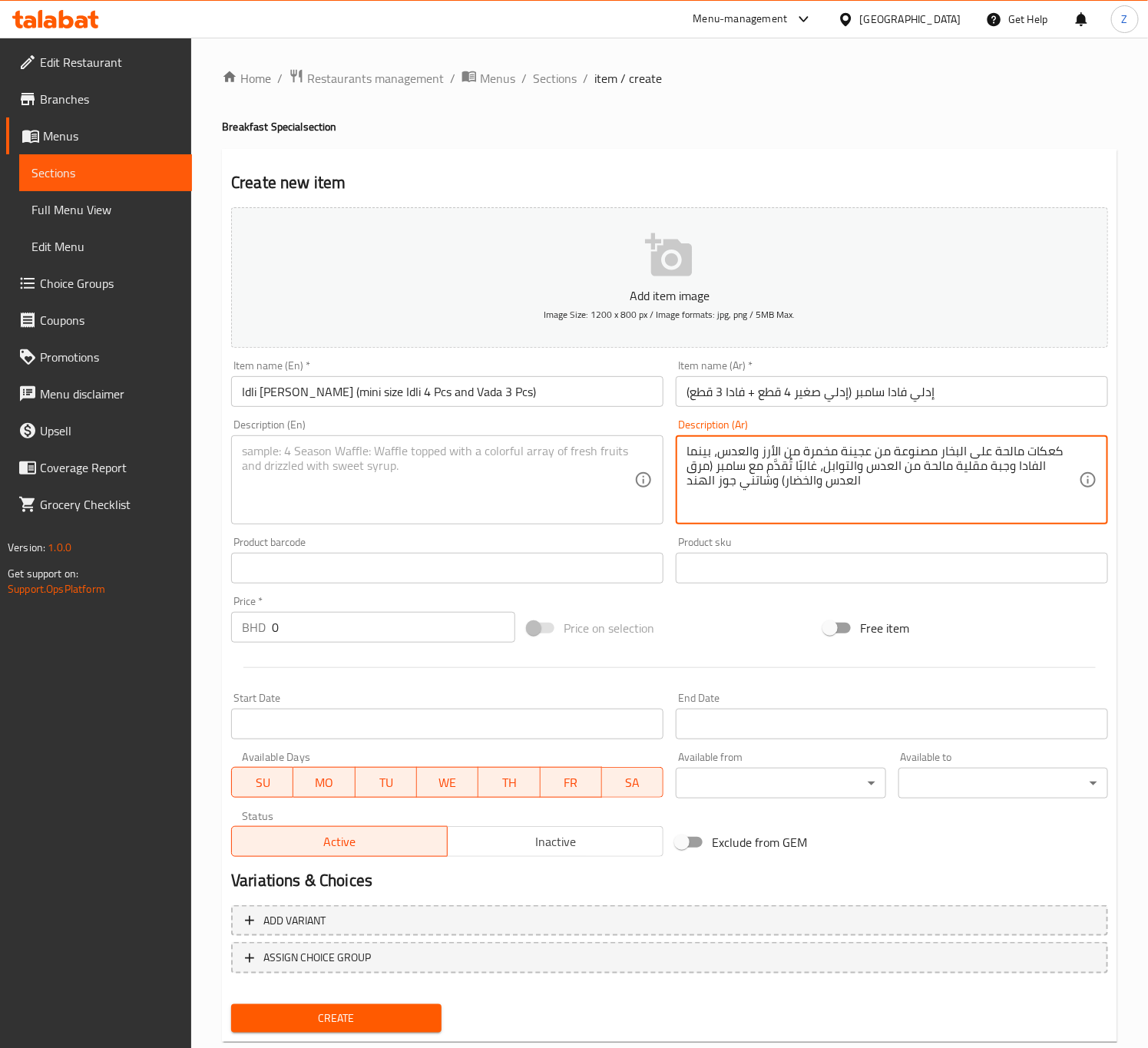
click at [923, 489] on textarea "كعكات مالحة على البخار مصنوعة من عجينة مخمرة من الأرز والعدس، بينما الفادا وجبة…" at bounding box center [882, 481] width 392 height 73
type textarea "كعكات مالحة على البخار مصنوعة من عجينة مخمرة من الأرز والعدس، بينما الفادا وجبة…"
click at [510, 516] on textarea at bounding box center [438, 481] width 392 height 73
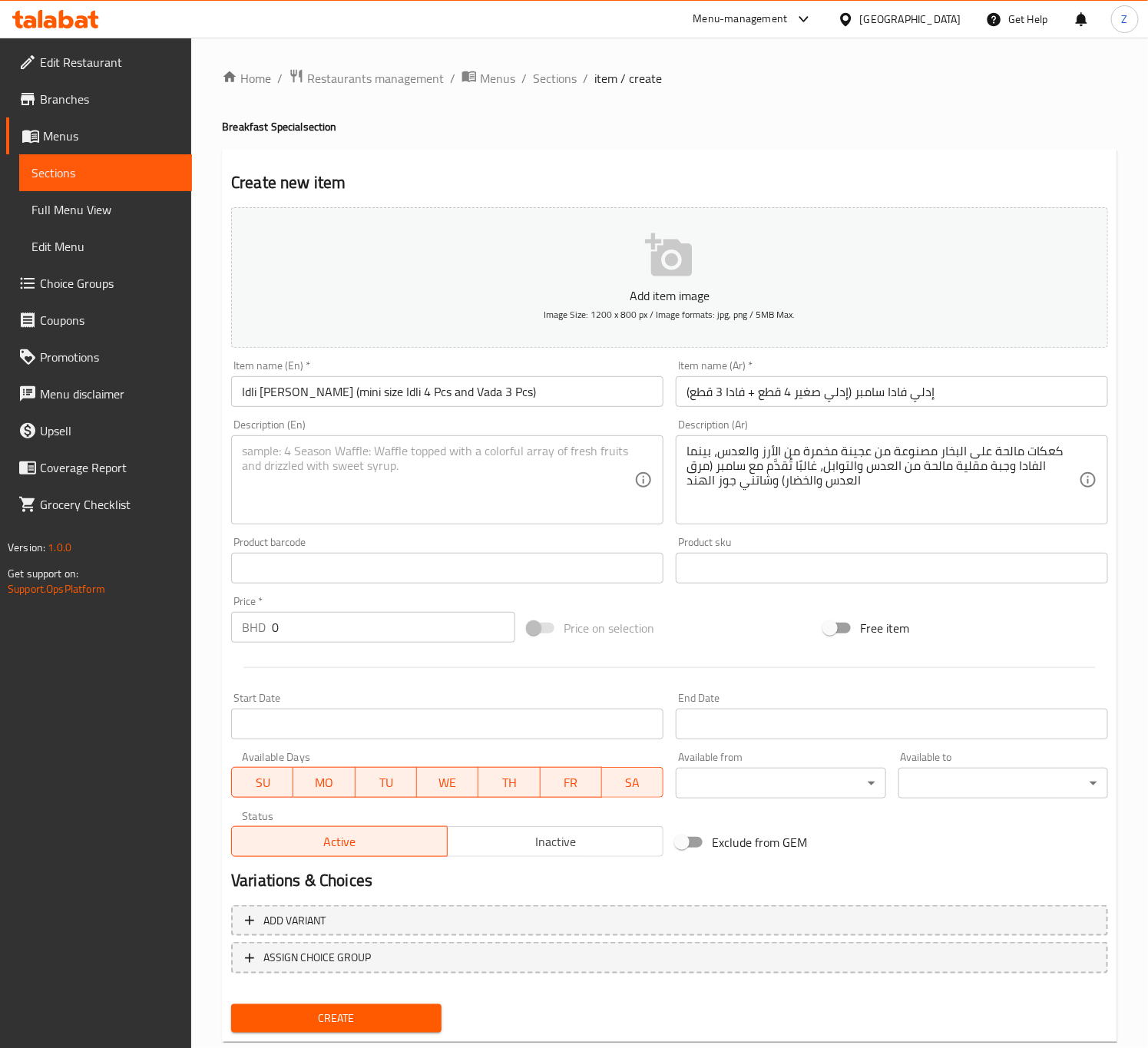
click at [505, 505] on textarea at bounding box center [438, 481] width 392 height 73
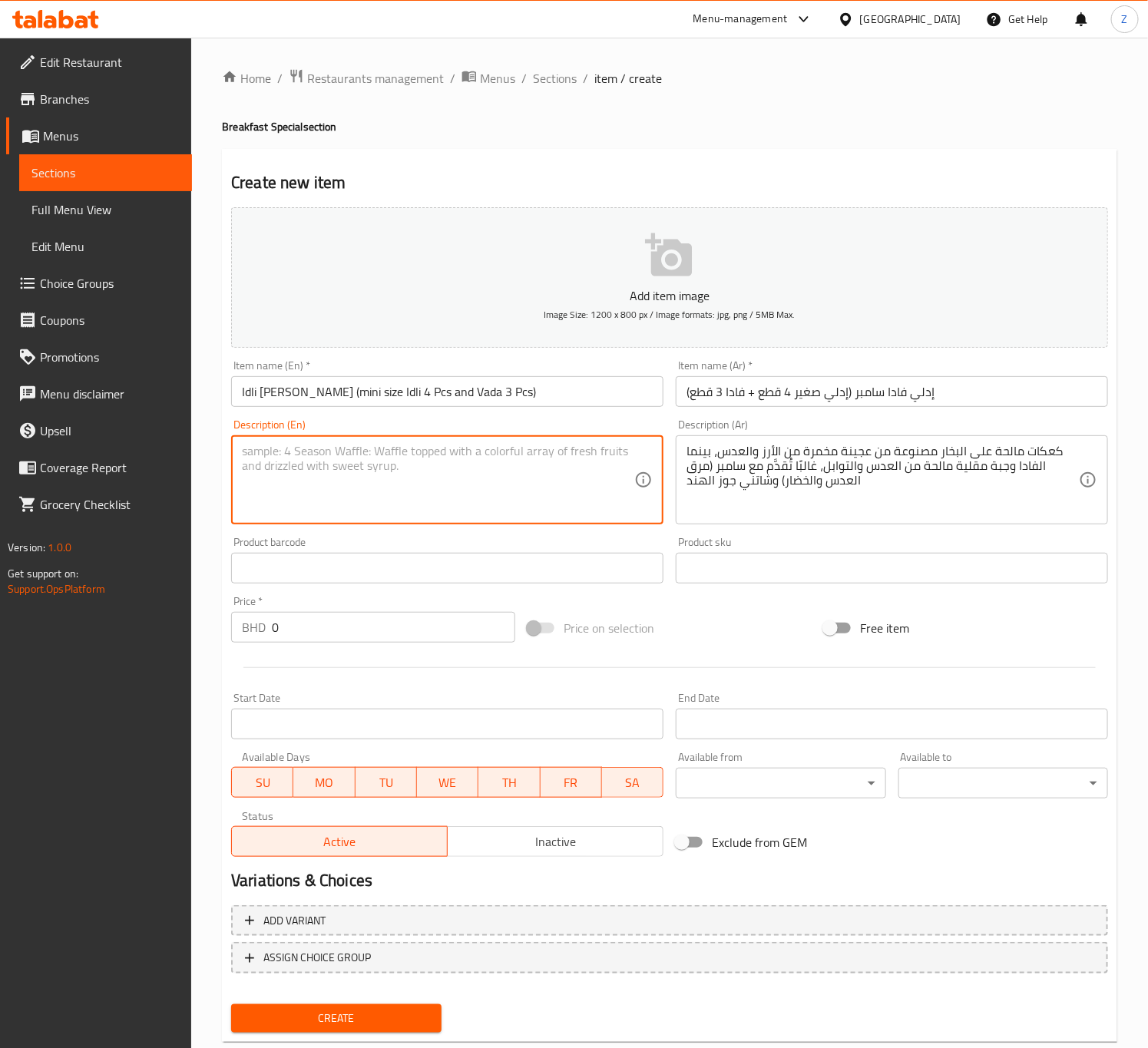
paste textarea "Savory steamed cakes made from fermented rice and lentil batter, while vada are…"
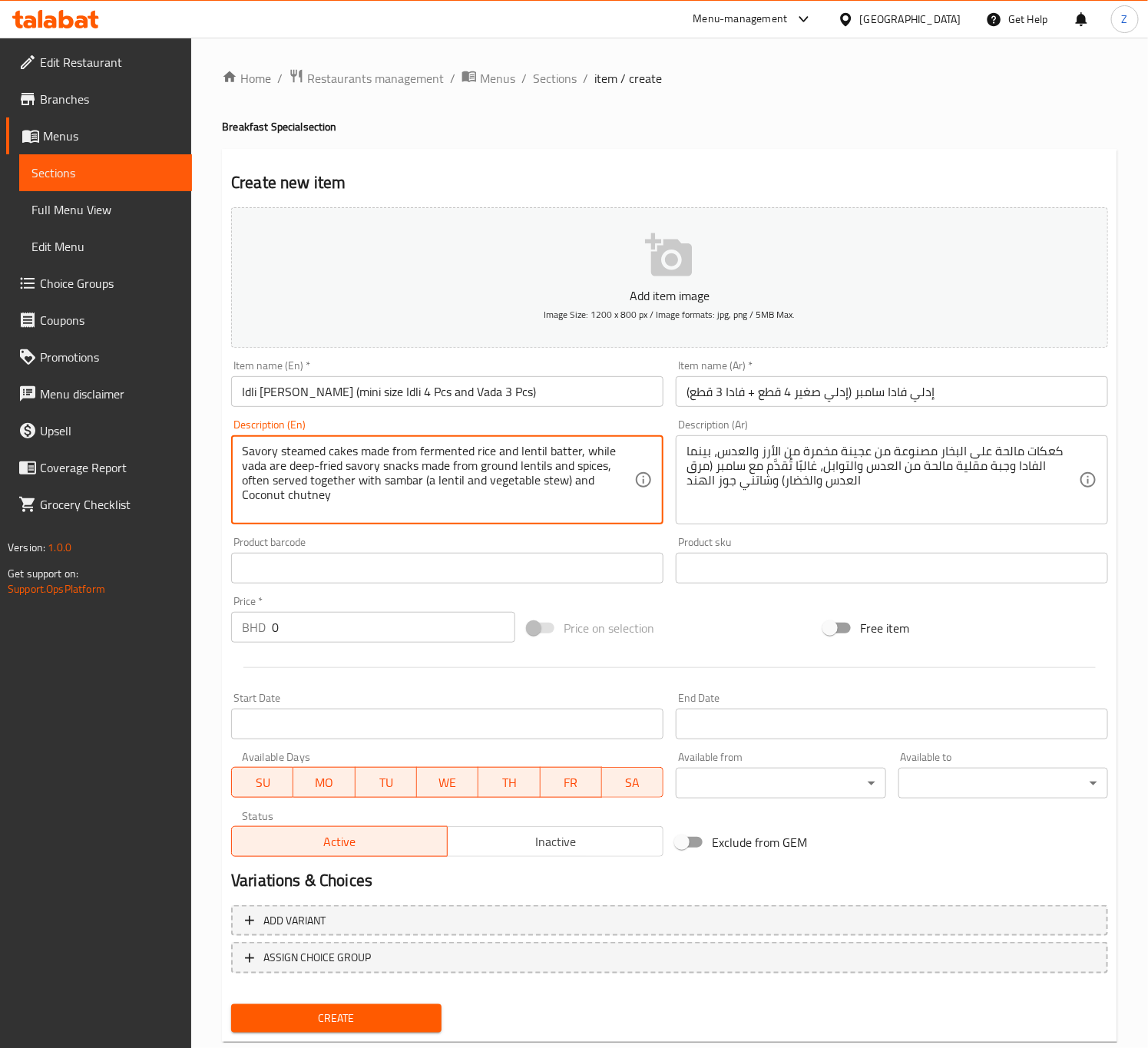
type textarea "Savory steamed cakes made from fermented rice and lentil batter, while vada are…"
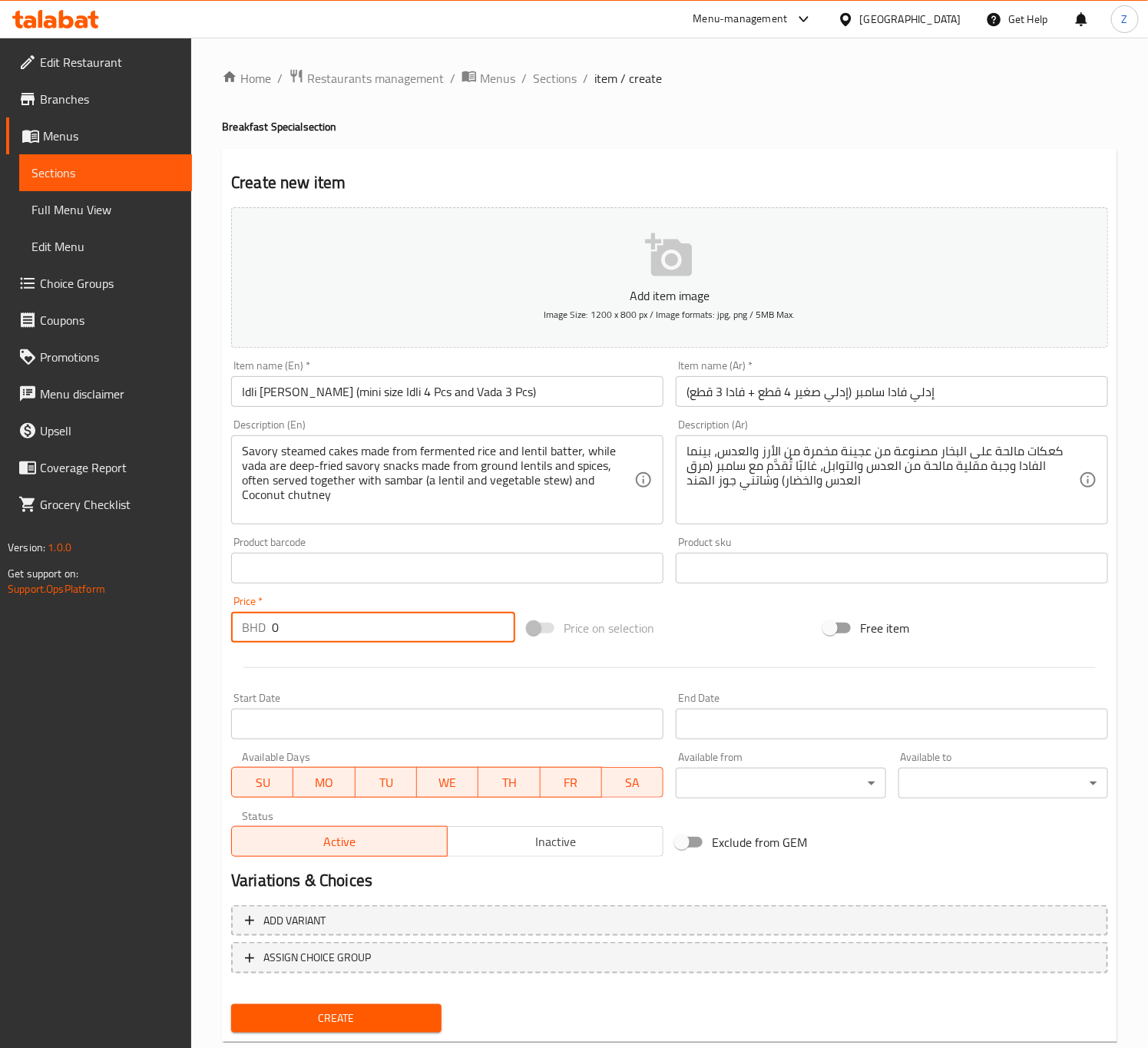
drag, startPoint x: 266, startPoint y: 636, endPoint x: 129, endPoint y: 620, distance: 137.9
click at [136, 622] on div "Edit Restaurant Branches Menus Sections Full Menu View Edit Menu Choice Groups …" at bounding box center [574, 561] width 1148 height 1047
paste input ".85"
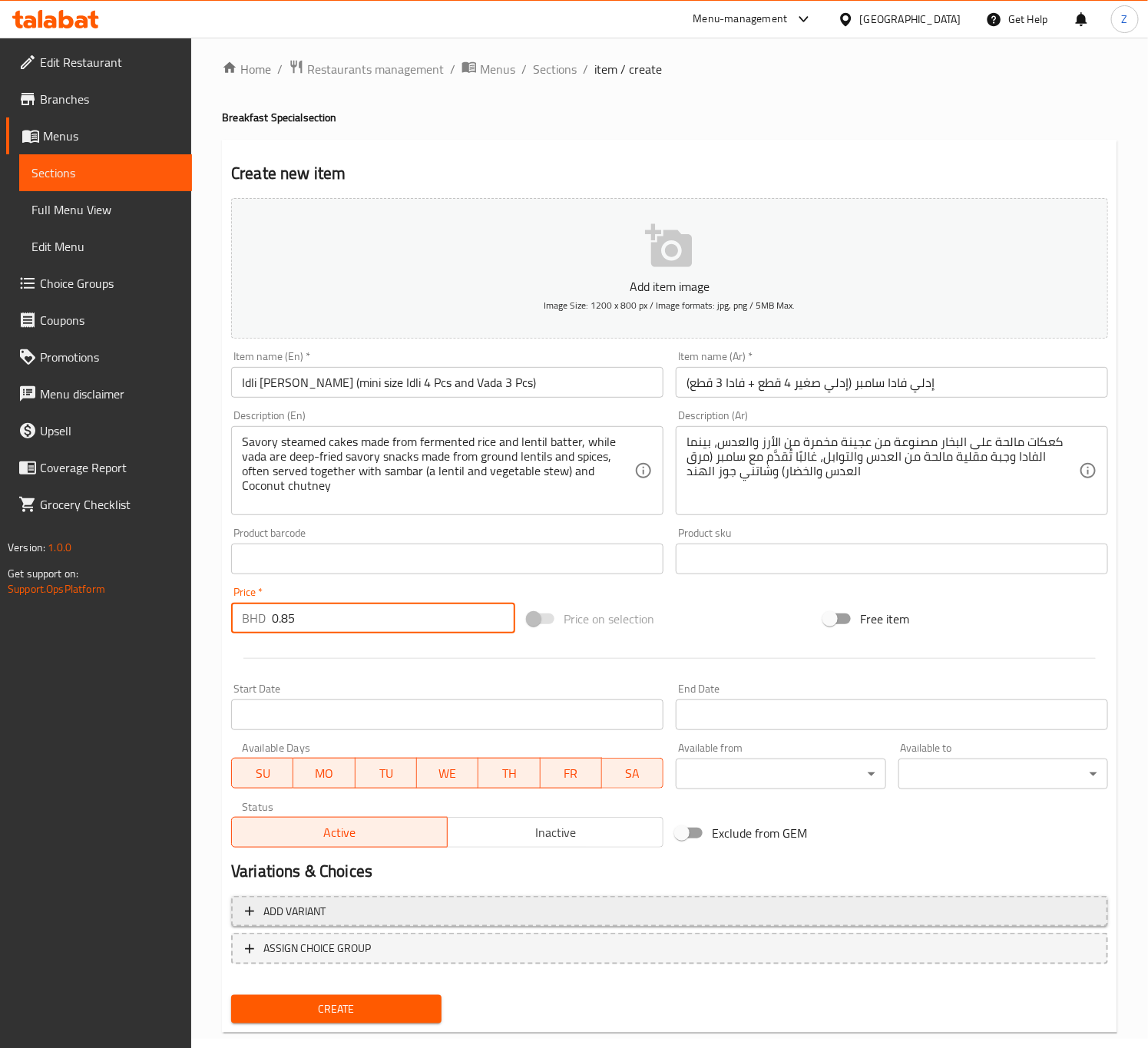
scroll to position [35, 0]
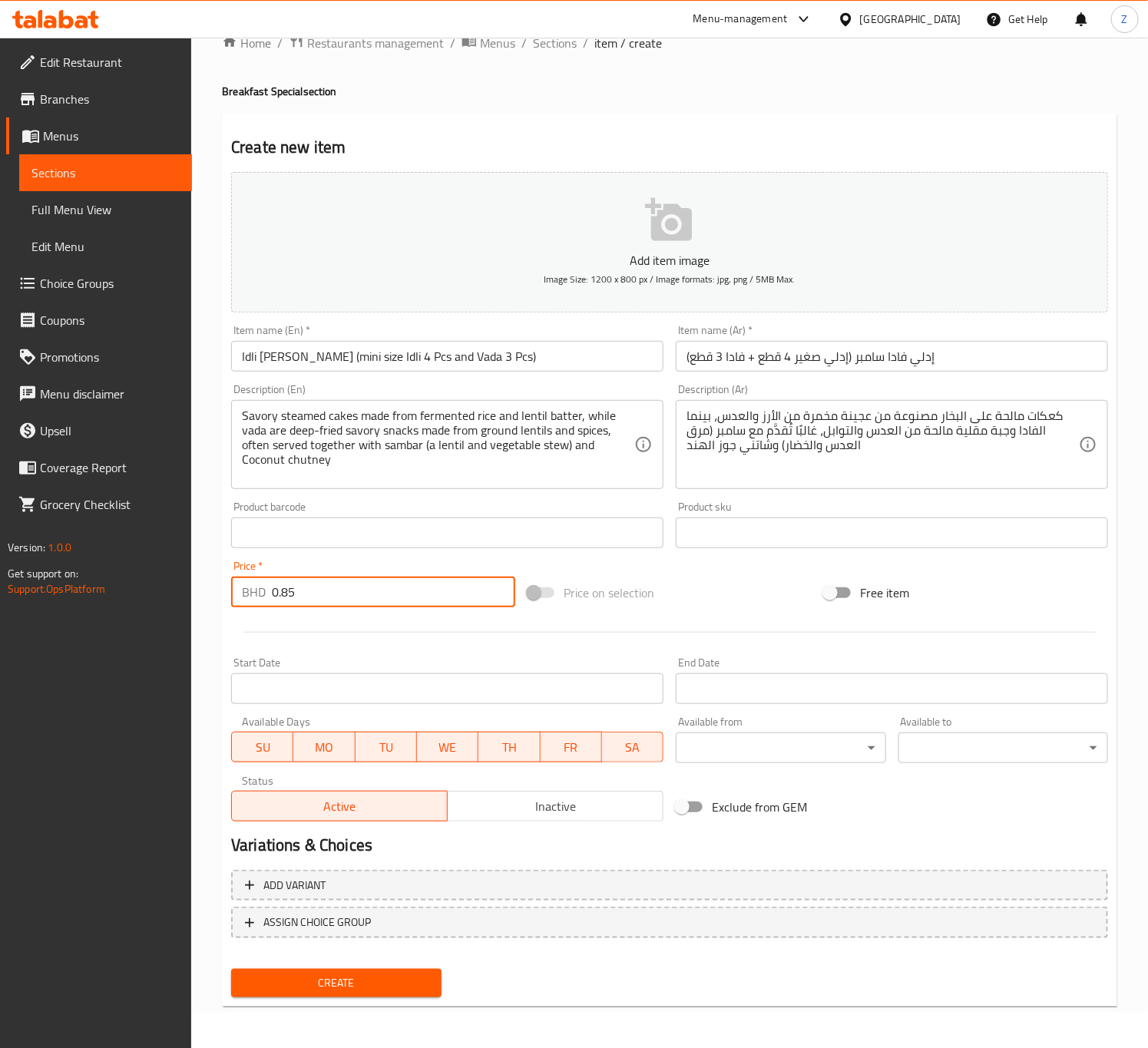
type input "0.85"
click at [325, 973] on span "Create" at bounding box center [336, 983] width 185 height 19
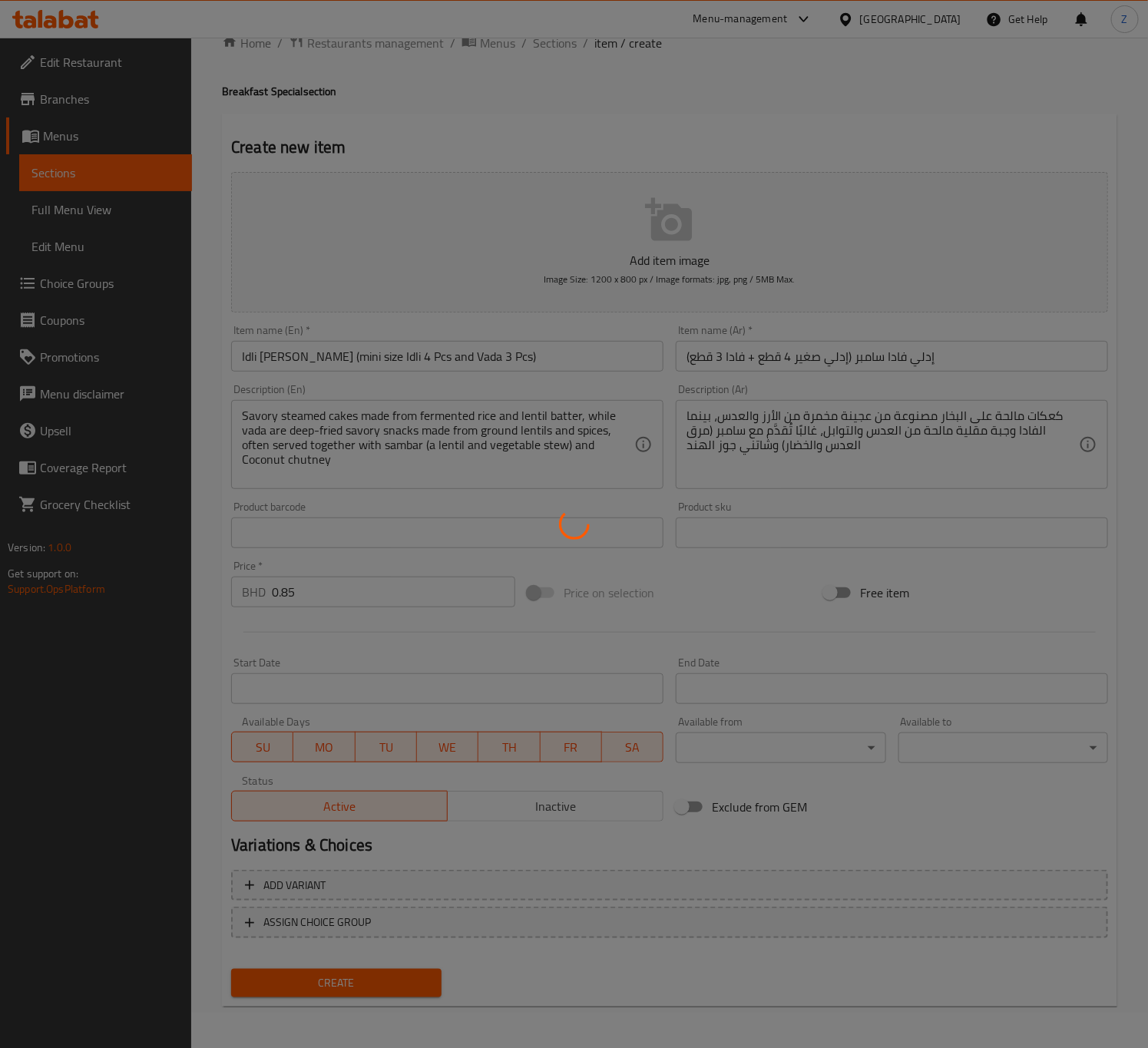
type input "0"
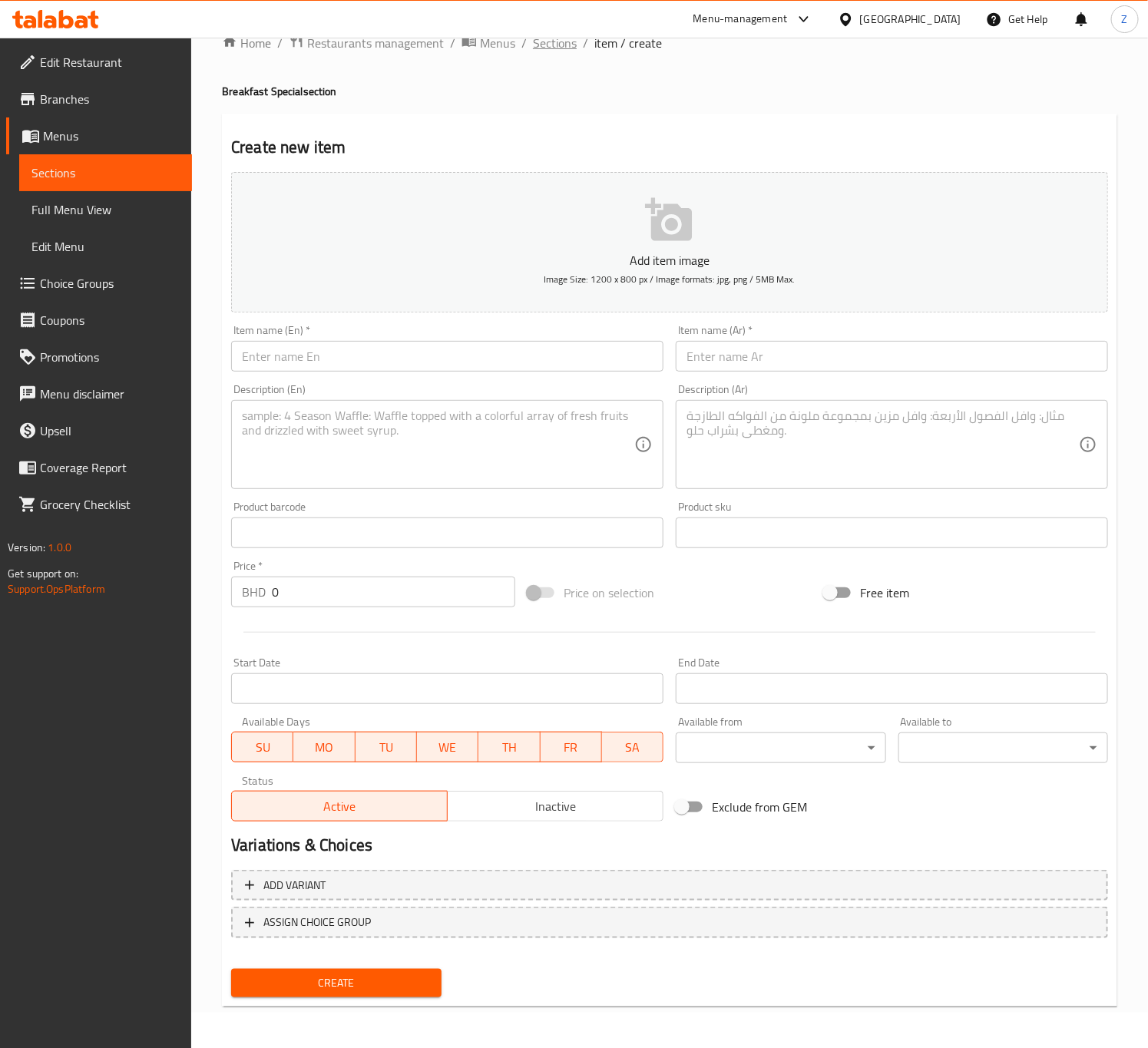
click at [560, 47] on span "Sections" at bounding box center [555, 42] width 44 height 18
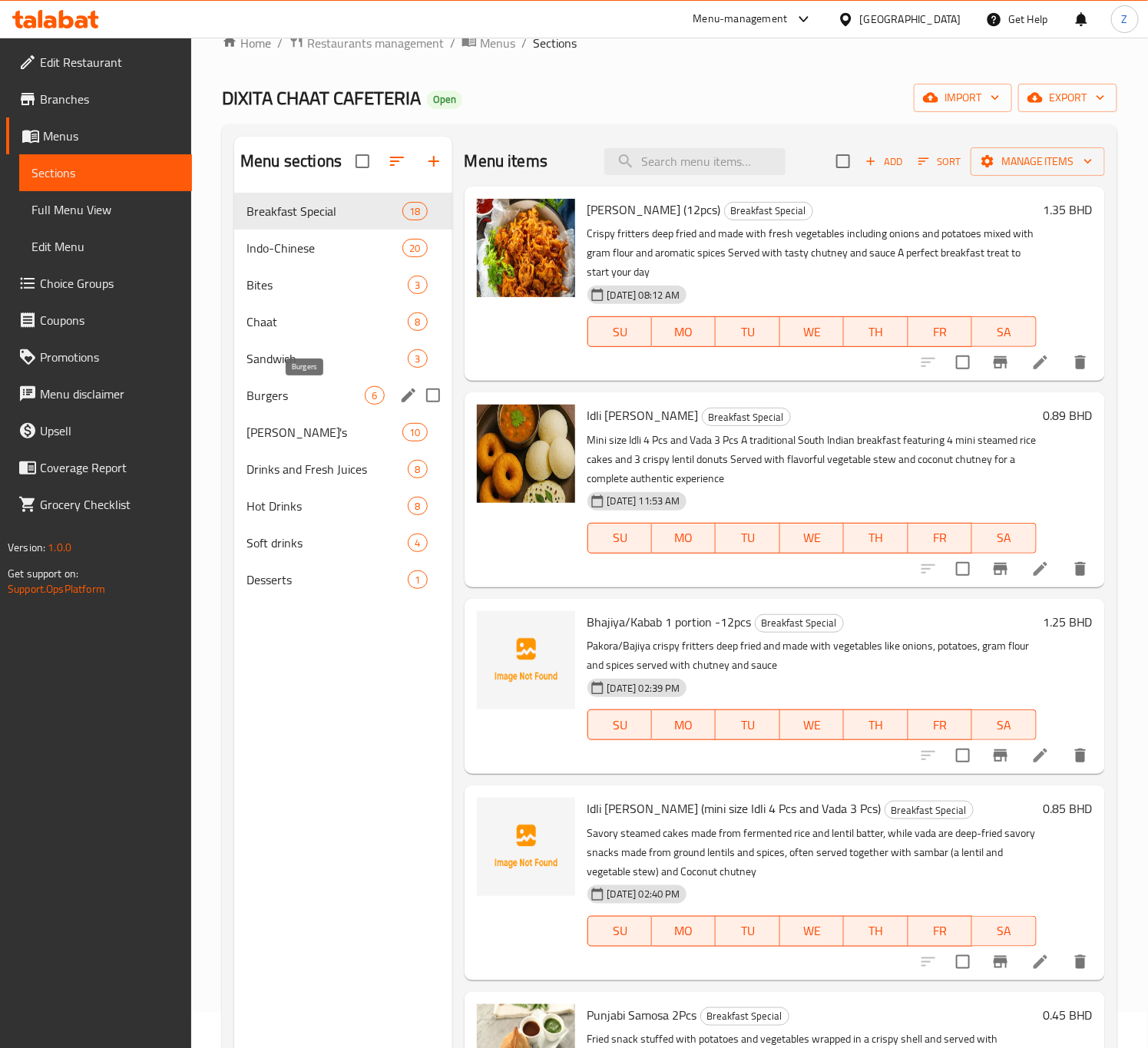
click at [286, 396] on span "Burgers" at bounding box center [306, 395] width 119 height 18
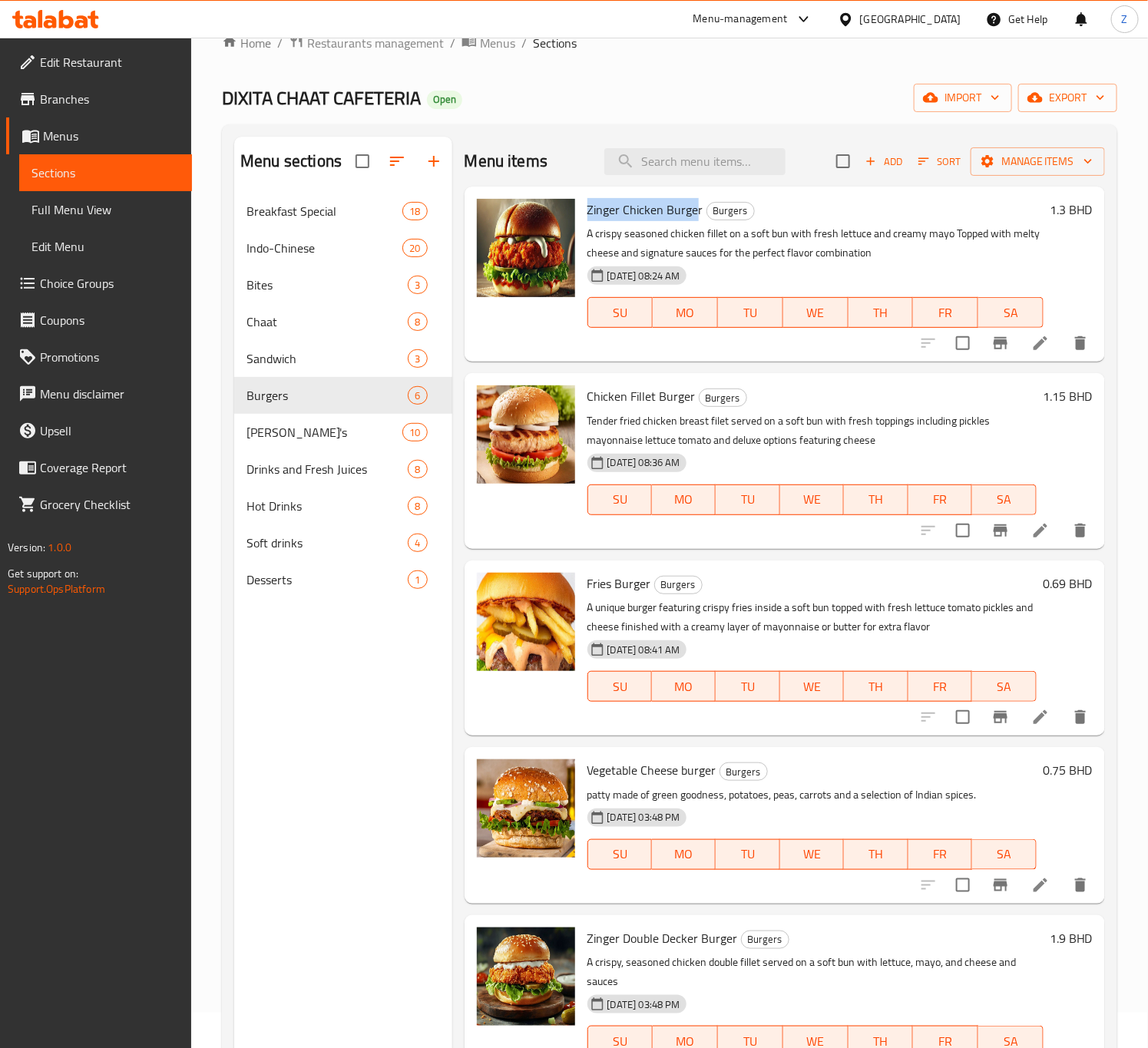
drag, startPoint x: 696, startPoint y: 206, endPoint x: 585, endPoint y: 207, distance: 111.0
click at [585, 207] on div "Zinger Chicken Burger Burgers A crispy seasoned chicken fillet on a soft bun wi…" at bounding box center [815, 274] width 468 height 163
click at [494, 173] on h2 "Menu items" at bounding box center [506, 161] width 84 height 23
click at [310, 194] on div "Breakfast Special 18" at bounding box center [342, 211] width 217 height 37
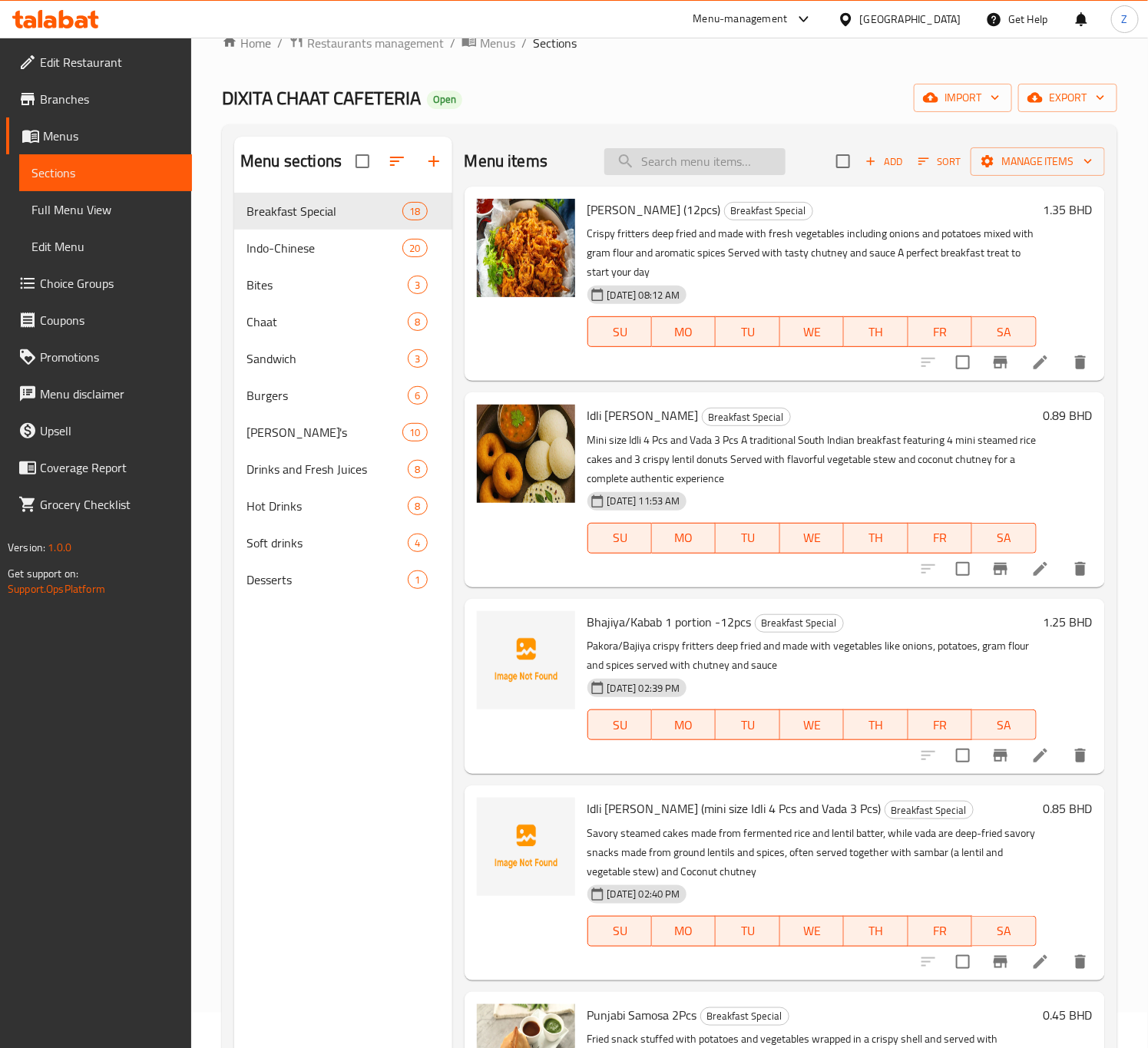
click at [666, 153] on input "search" at bounding box center [695, 162] width 182 height 27
paste input "Bhajiya"
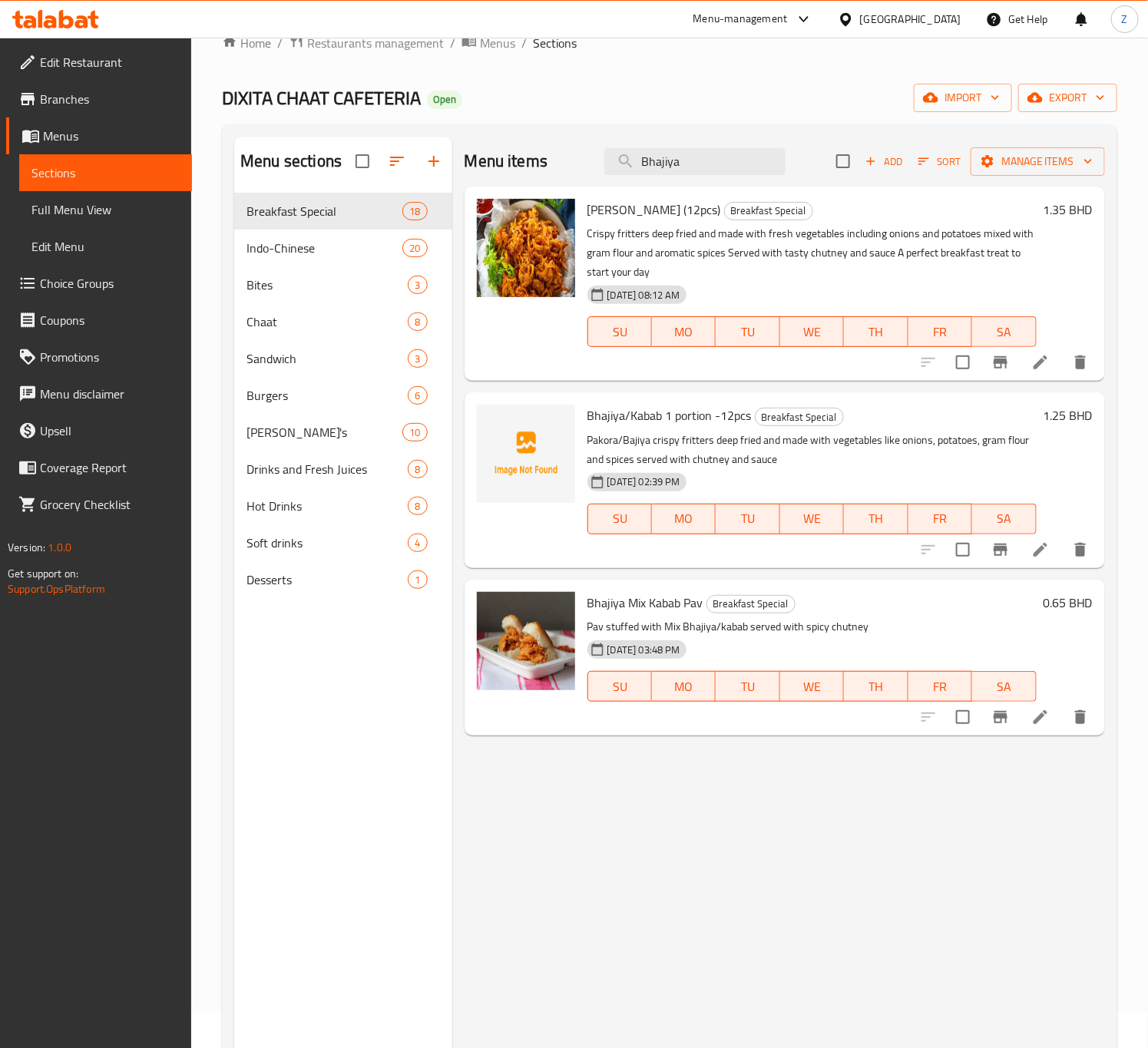
click at [1080, 548] on icon "delete" at bounding box center [1081, 549] width 11 height 14
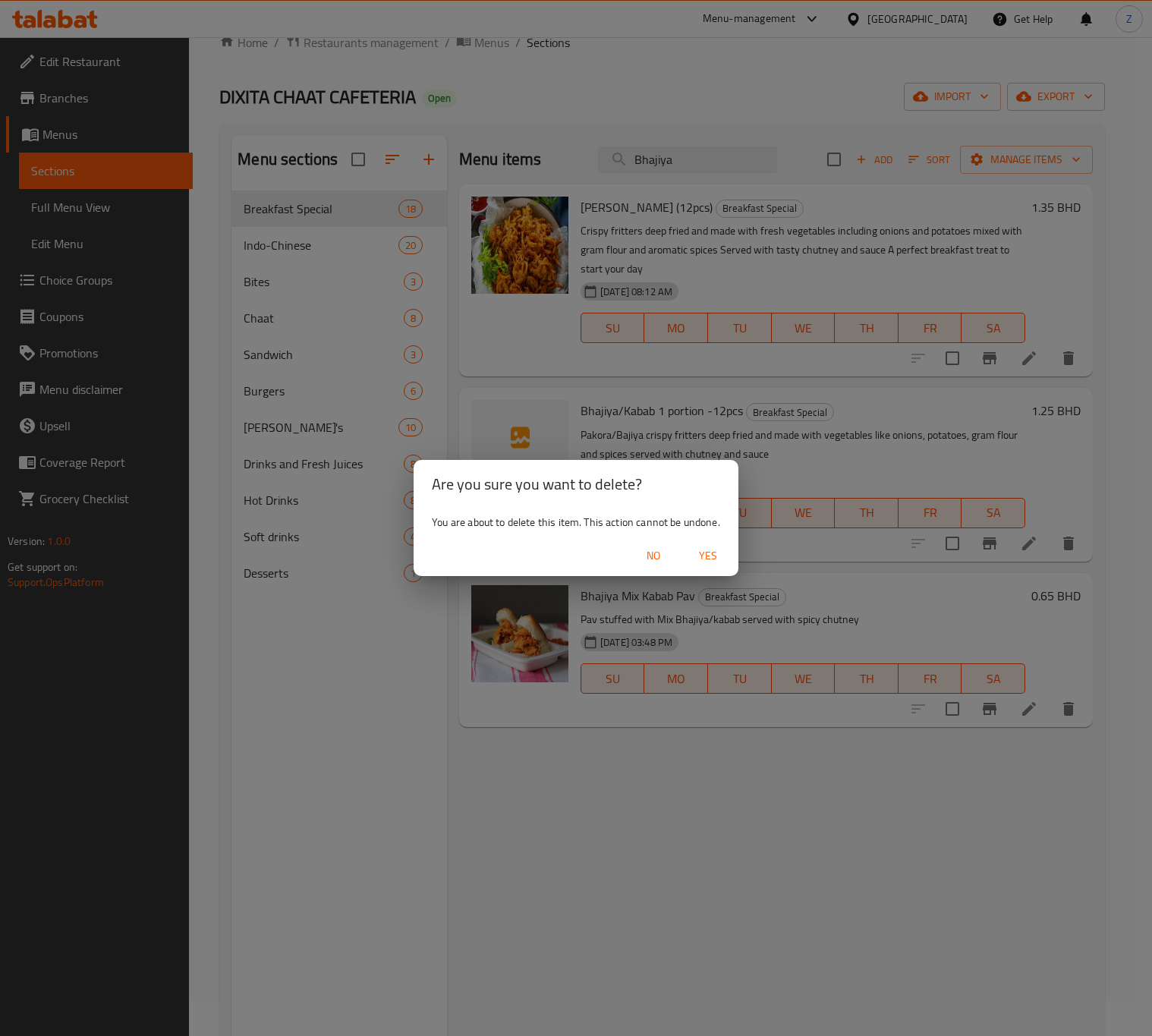
click at [716, 553] on span "Yes" at bounding box center [708, 556] width 36 height 19
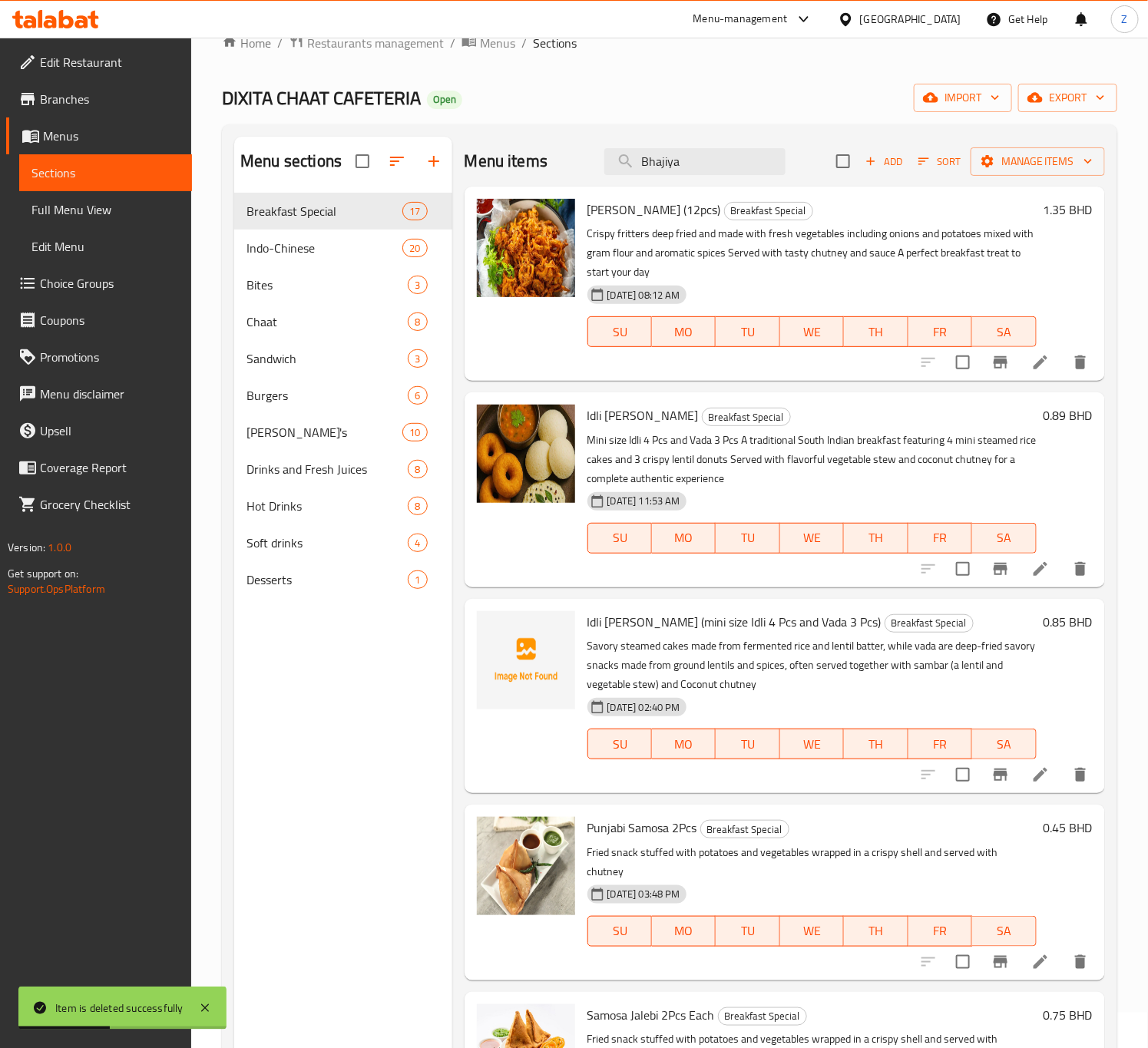
drag, startPoint x: 701, startPoint y: 164, endPoint x: 270, endPoint y: 147, distance: 431.3
click at [270, 147] on div "Menu sections Breakfast Special 17 Indo-Chinese 20 Bites 3 Chaat 8 Sandwich 3 B…" at bounding box center [670, 660] width 871 height 1048
paste input "Idli [PERSON_NAME]"
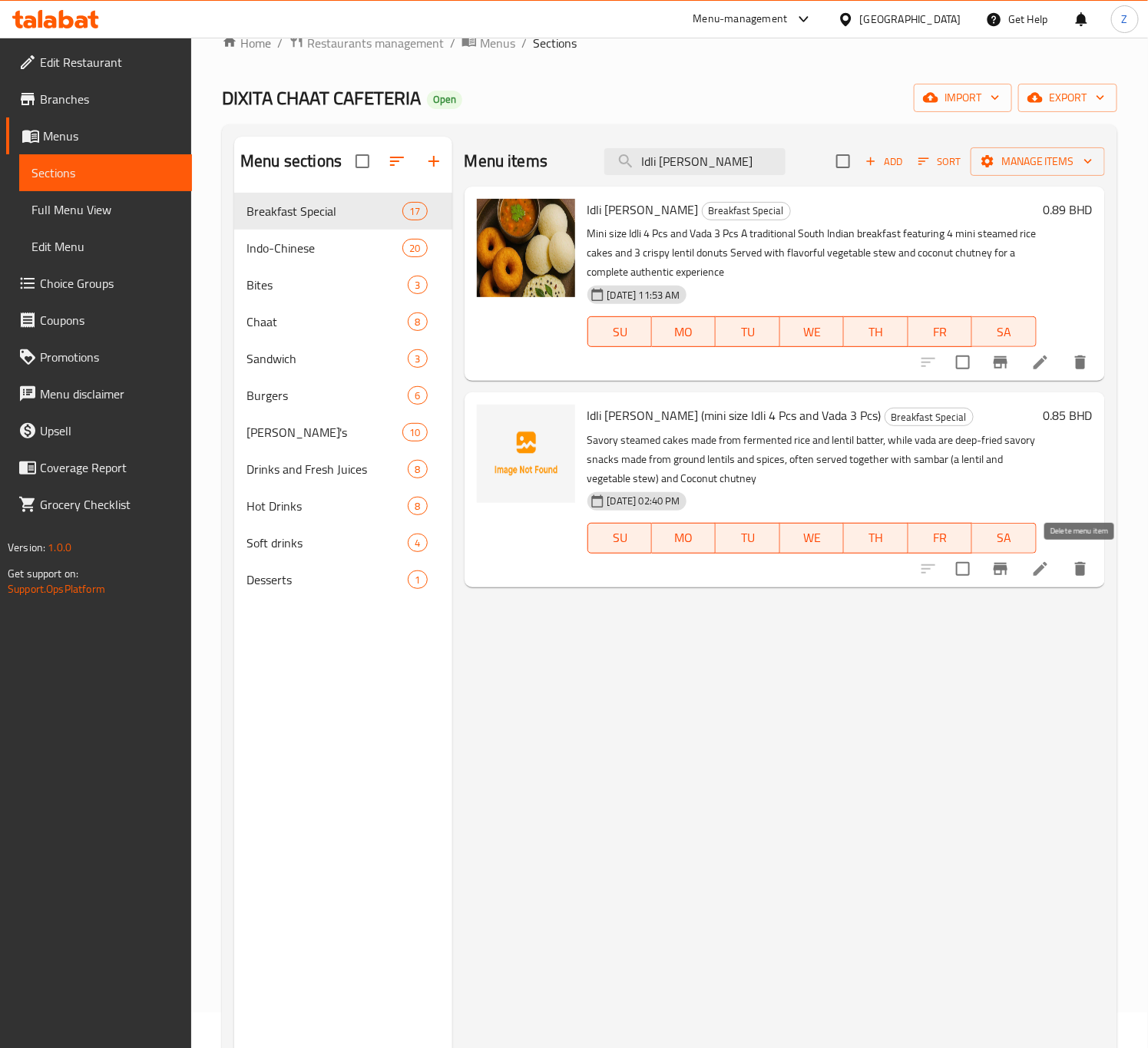
click at [1075, 569] on icon "delete" at bounding box center [1080, 568] width 18 height 18
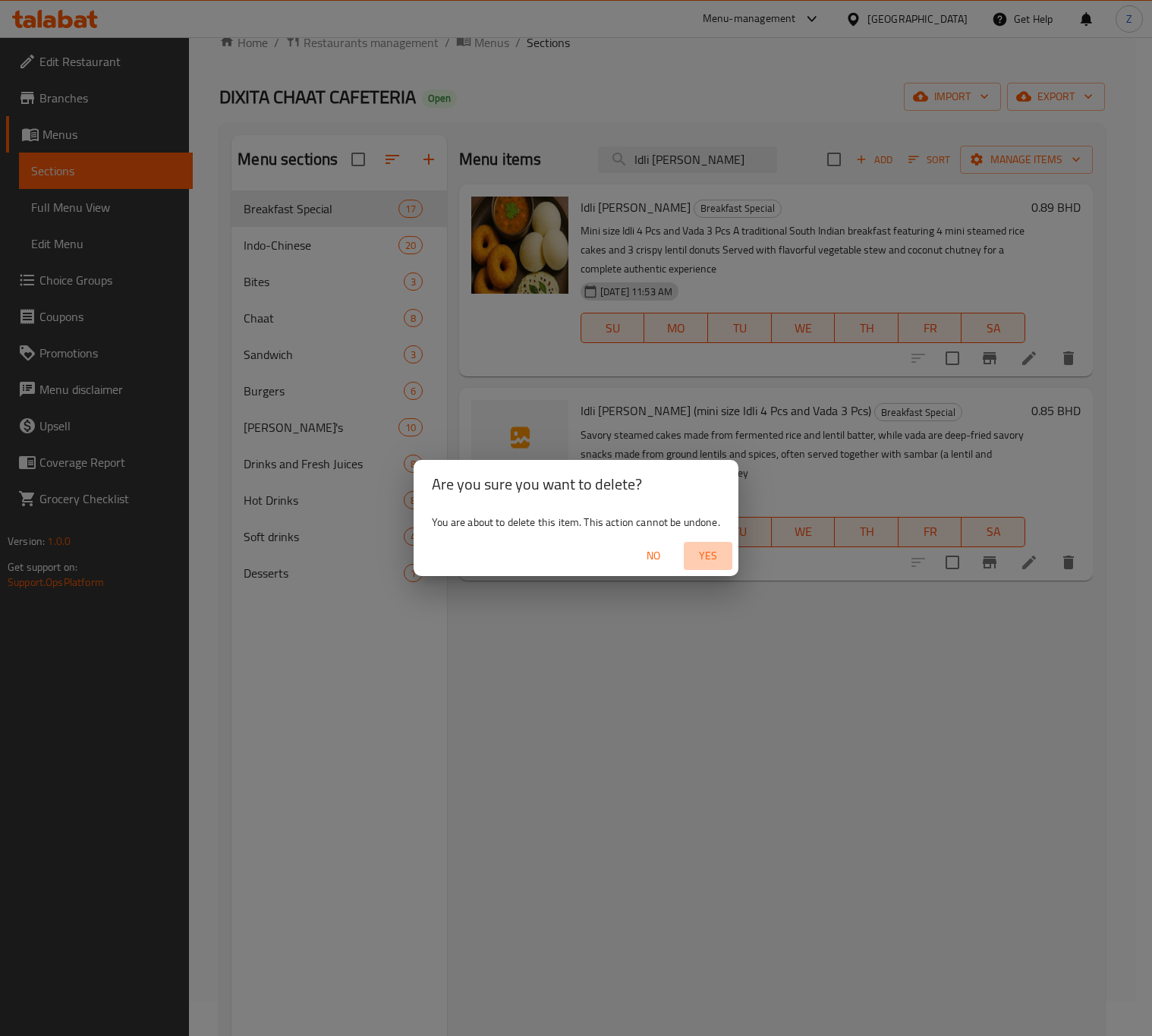
click at [707, 560] on span "Yes" at bounding box center [708, 556] width 36 height 19
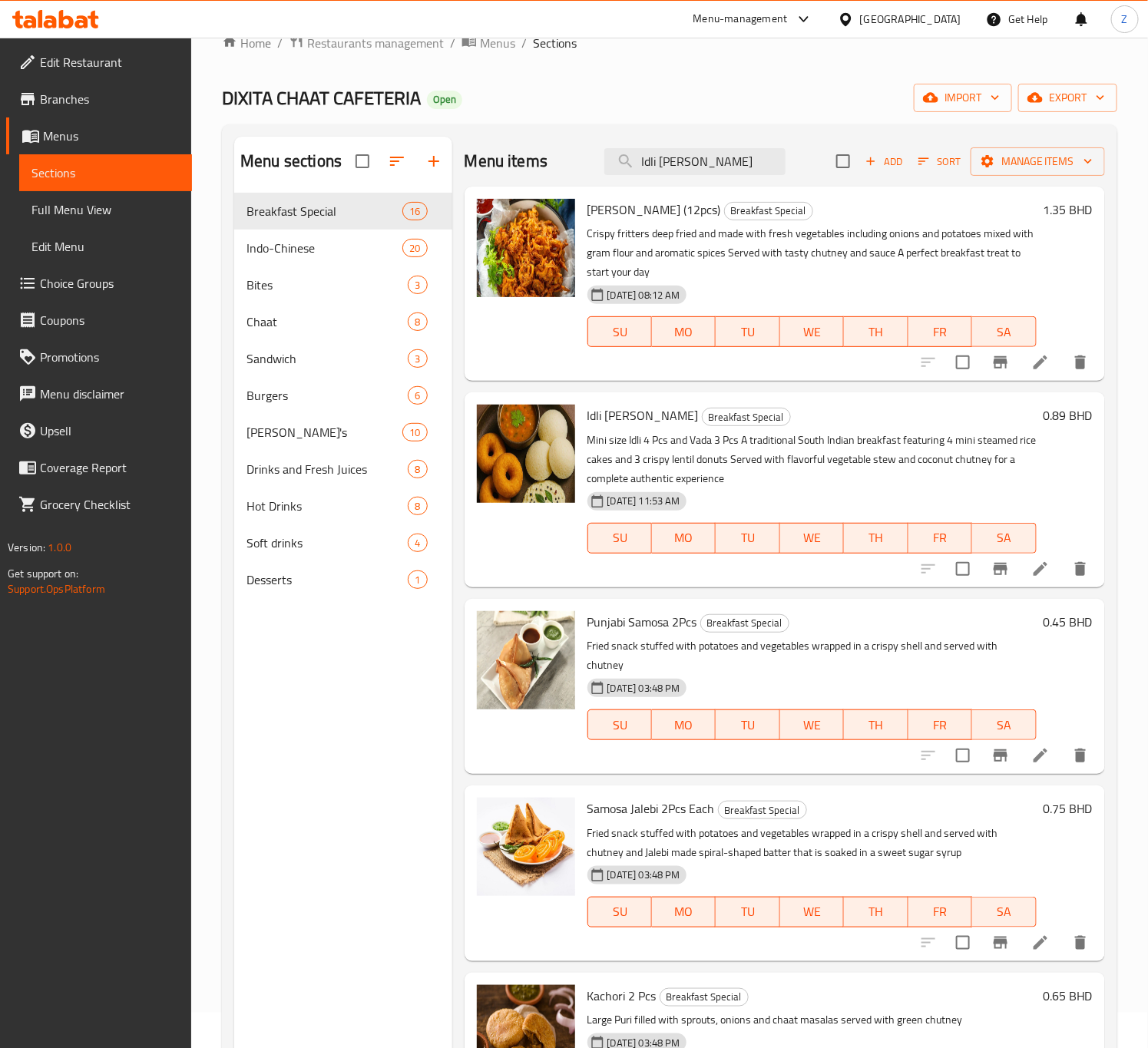
drag, startPoint x: 730, startPoint y: 160, endPoint x: 464, endPoint y: 134, distance: 267.3
click at [441, 153] on div "Menu sections Breakfast Special 16 Indo-Chinese 20 Bites 3 Chaat 8 Sandwich 3 B…" at bounding box center [670, 660] width 871 height 1048
paste input "Chicken Fillet Burge"
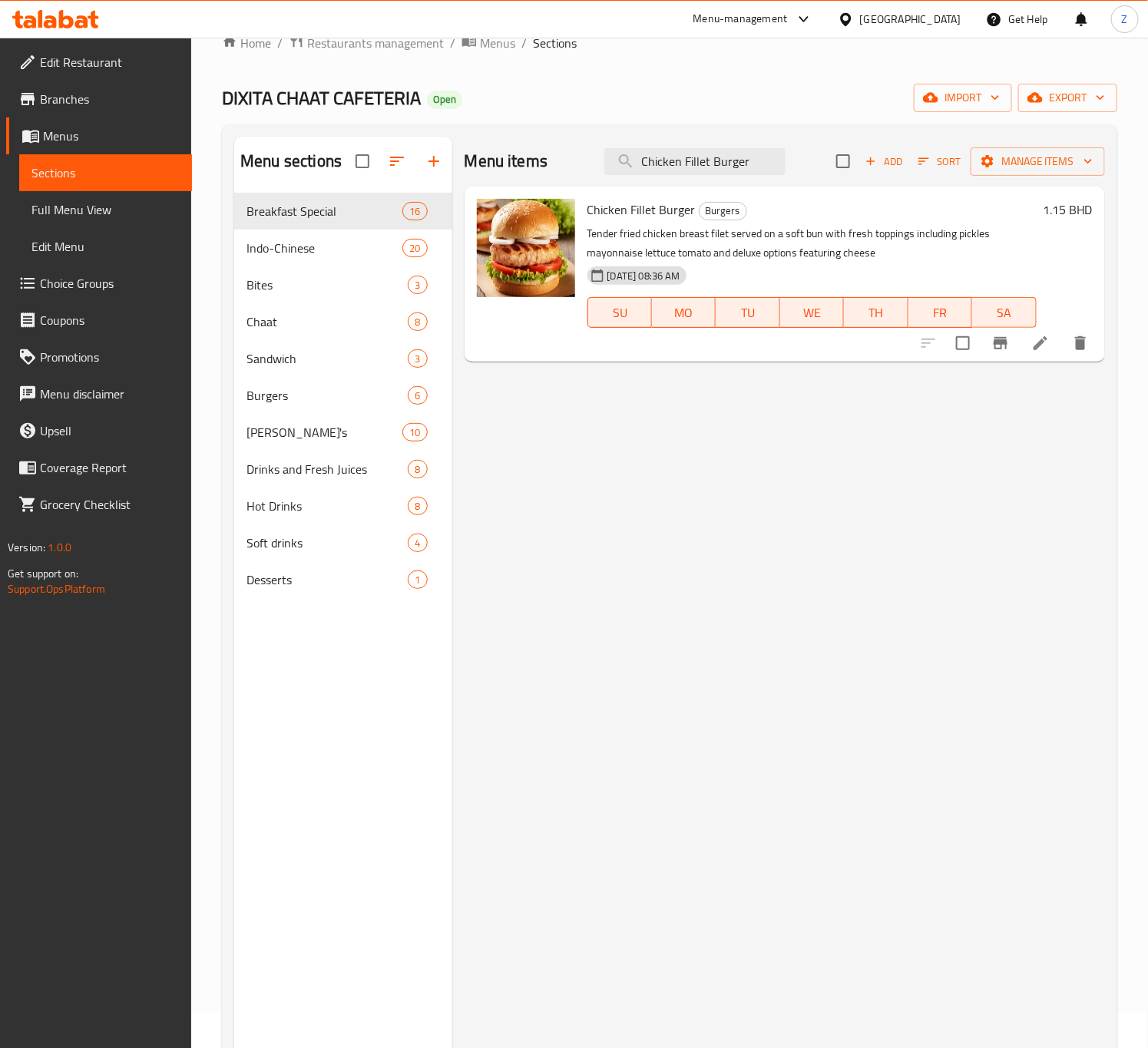
drag, startPoint x: 758, startPoint y: 159, endPoint x: 554, endPoint y: 134, distance: 205.5
click at [551, 137] on div "Menu items Chicken Fillet Burger Add Sort Manage items" at bounding box center [785, 162] width 641 height 50
paste input "Fries"
click at [756, 399] on div "Menu items Fries Burger Add Sort Manage items Fries Burger Burgers A unique bur…" at bounding box center [779, 660] width 653 height 1048
drag, startPoint x: 715, startPoint y: 166, endPoint x: 279, endPoint y: 118, distance: 438.6
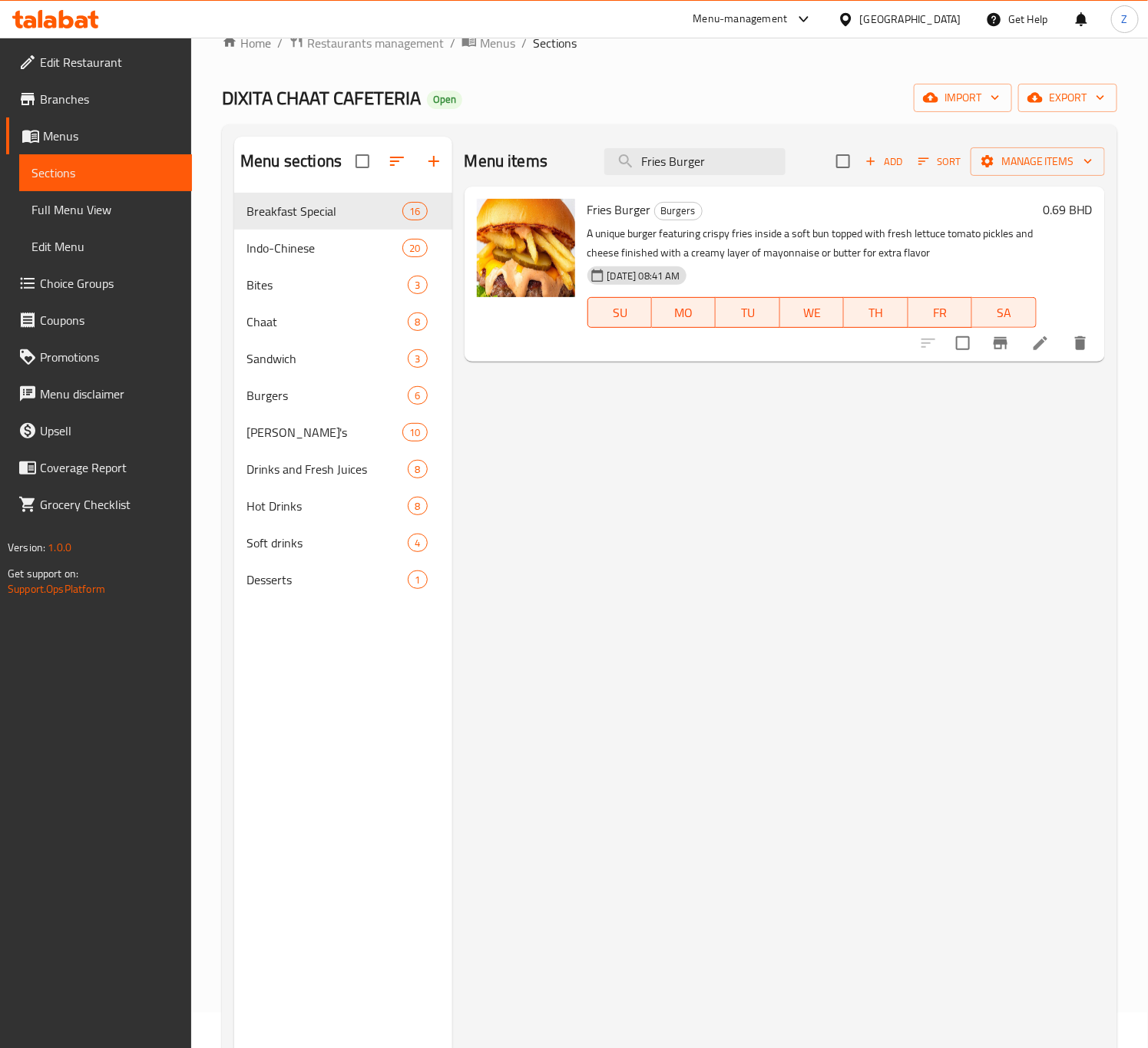
click at [281, 118] on div "Home / Restaurants management / Menus / Sections DIXITA CHAAT CAFETERIA Open im…" at bounding box center [670, 614] width 896 height 1163
paste input "Chicken Sandwich"
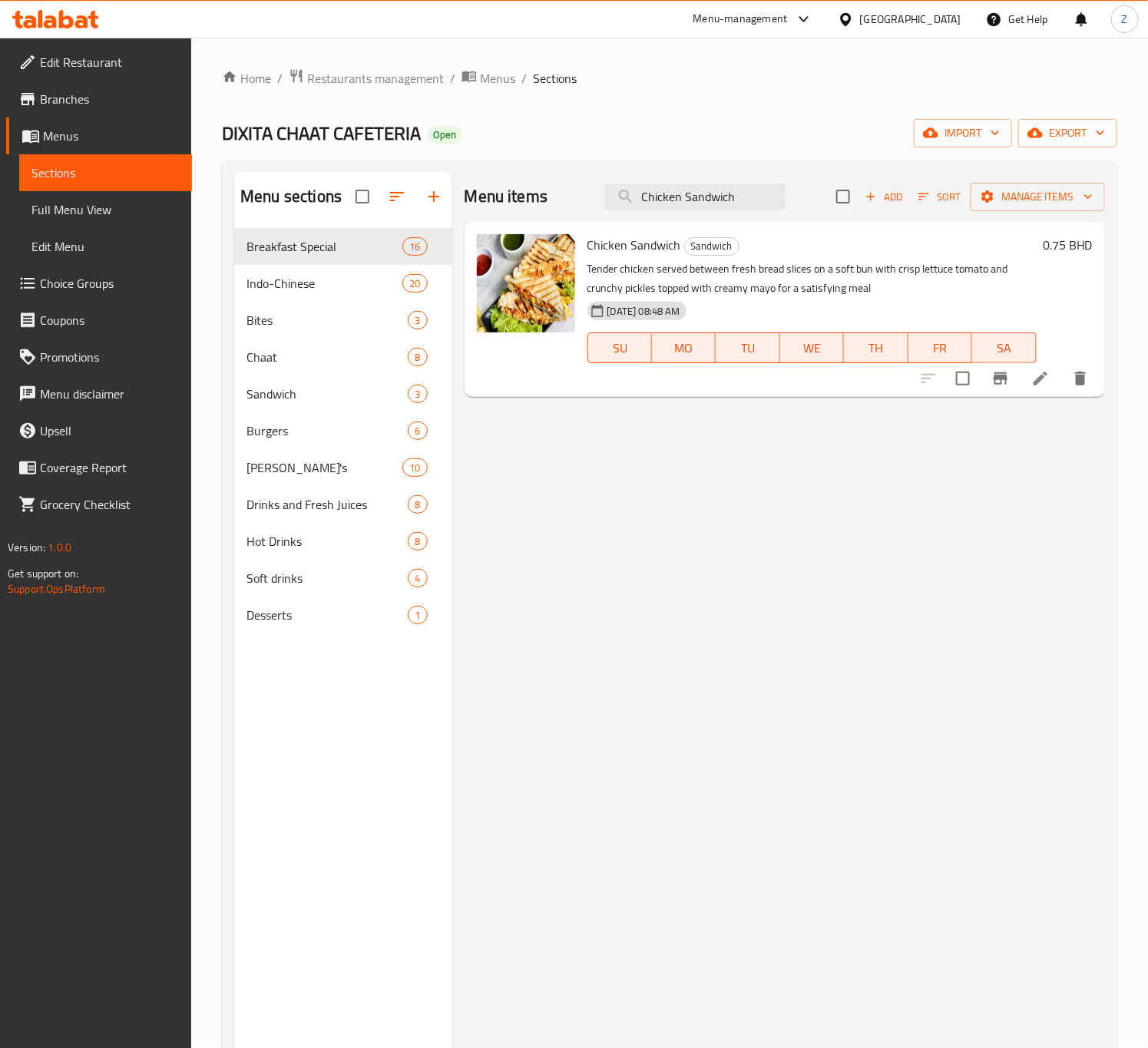
drag, startPoint x: 749, startPoint y: 186, endPoint x: 357, endPoint y: 180, distance: 392.0
click at [359, 180] on div "Menu sections Breakfast Special 16 Indo-Chinese 20 Bites 3 Chaat 8 Sandwich 3 B…" at bounding box center [670, 695] width 871 height 1048
paste input "Vegetable Noodles/Chaumin"
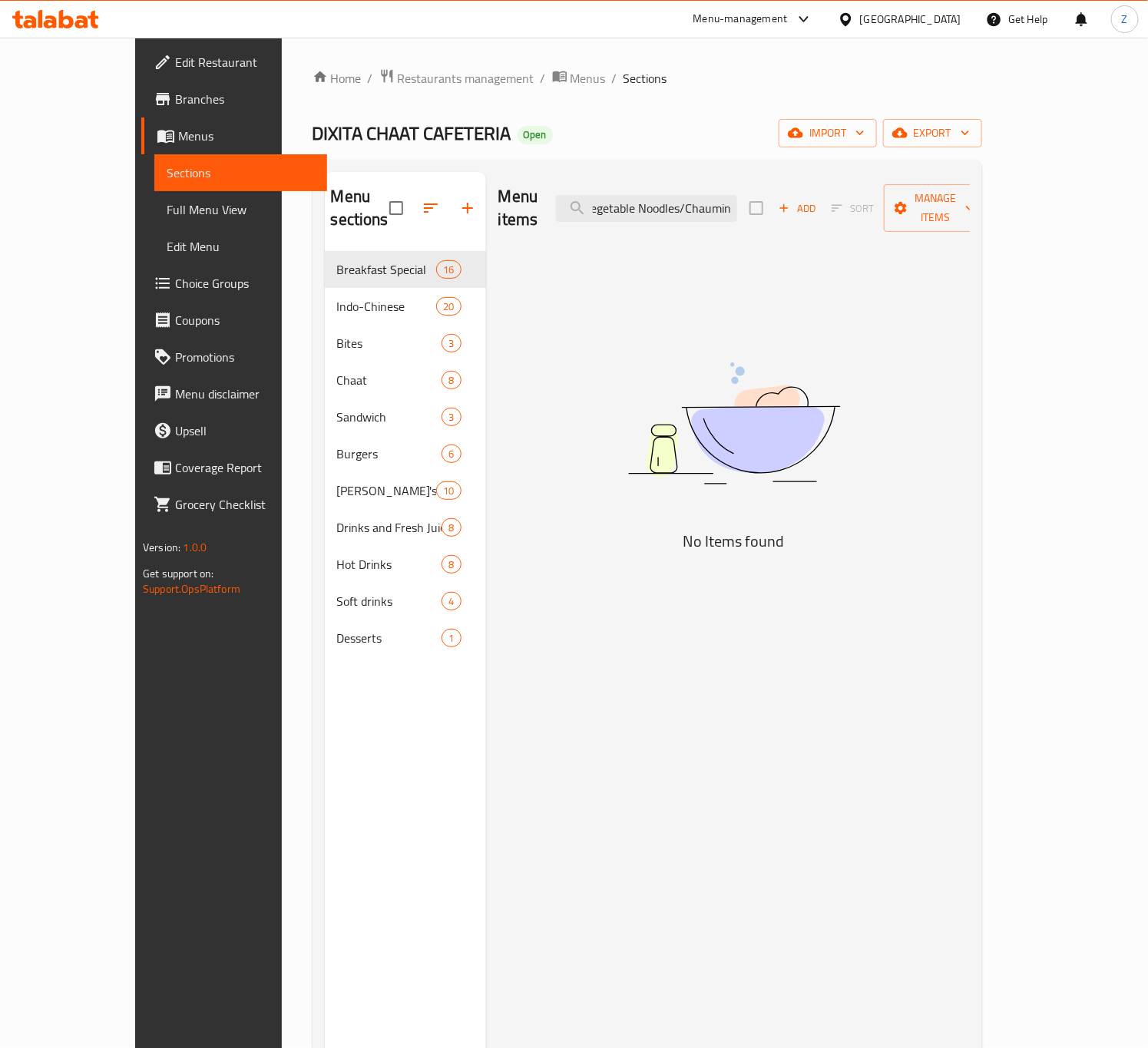
scroll to position [0, 10]
drag, startPoint x: 728, startPoint y: 194, endPoint x: 1136, endPoint y: 146, distance: 410.8
click at [1013, 145] on div "Home / Restaurants management / Menus / Sections DIXITA CHAAT CAFETERIA Open im…" at bounding box center [647, 650] width 731 height 1225
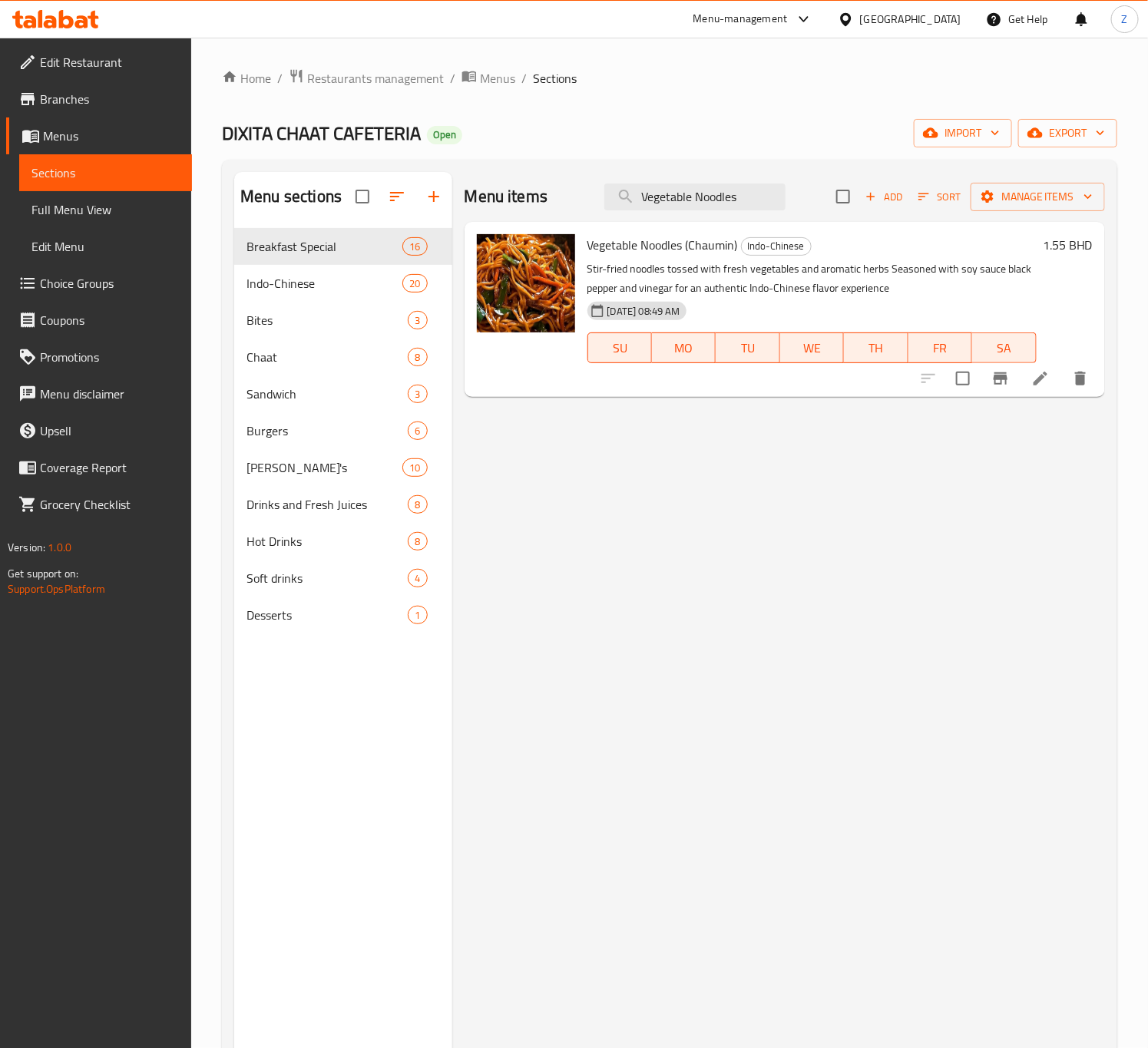
drag, startPoint x: 756, startPoint y: 201, endPoint x: 256, endPoint y: 182, distance: 500.4
click at [256, 182] on div "Menu sections Breakfast Special 16 Indo-Chinese 20 Bites 3 Chaat 8 Sandwich 3 B…" at bounding box center [670, 695] width 871 height 1048
paste input "Chicken Soup"
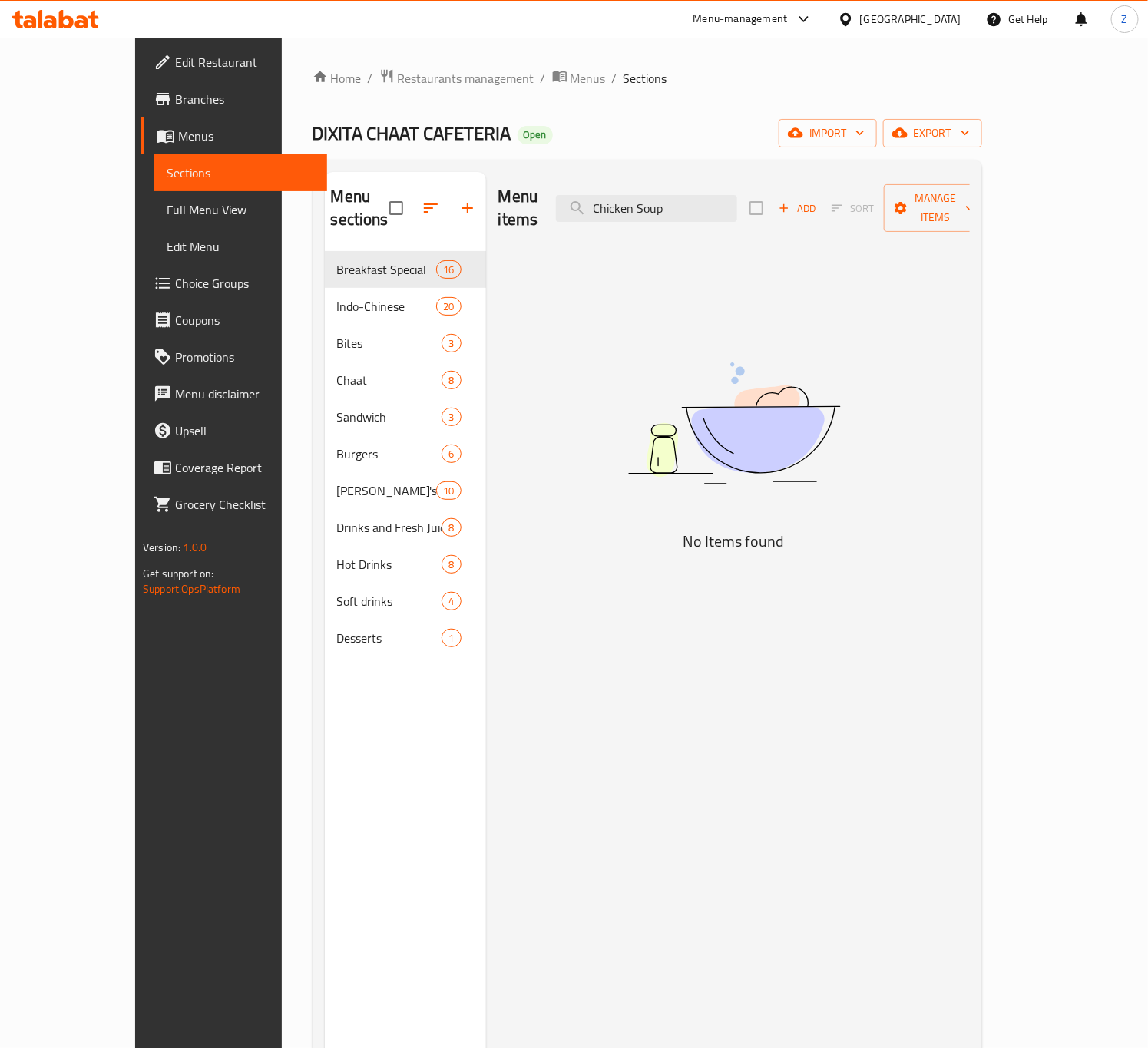
drag, startPoint x: 659, startPoint y: 193, endPoint x: 98, endPoint y: 212, distance: 561.3
click at [135, 212] on div "Edit Restaurant Branches Menus Sections Full Menu View Edit Menu Choice Groups …" at bounding box center [574, 650] width 878 height 1225
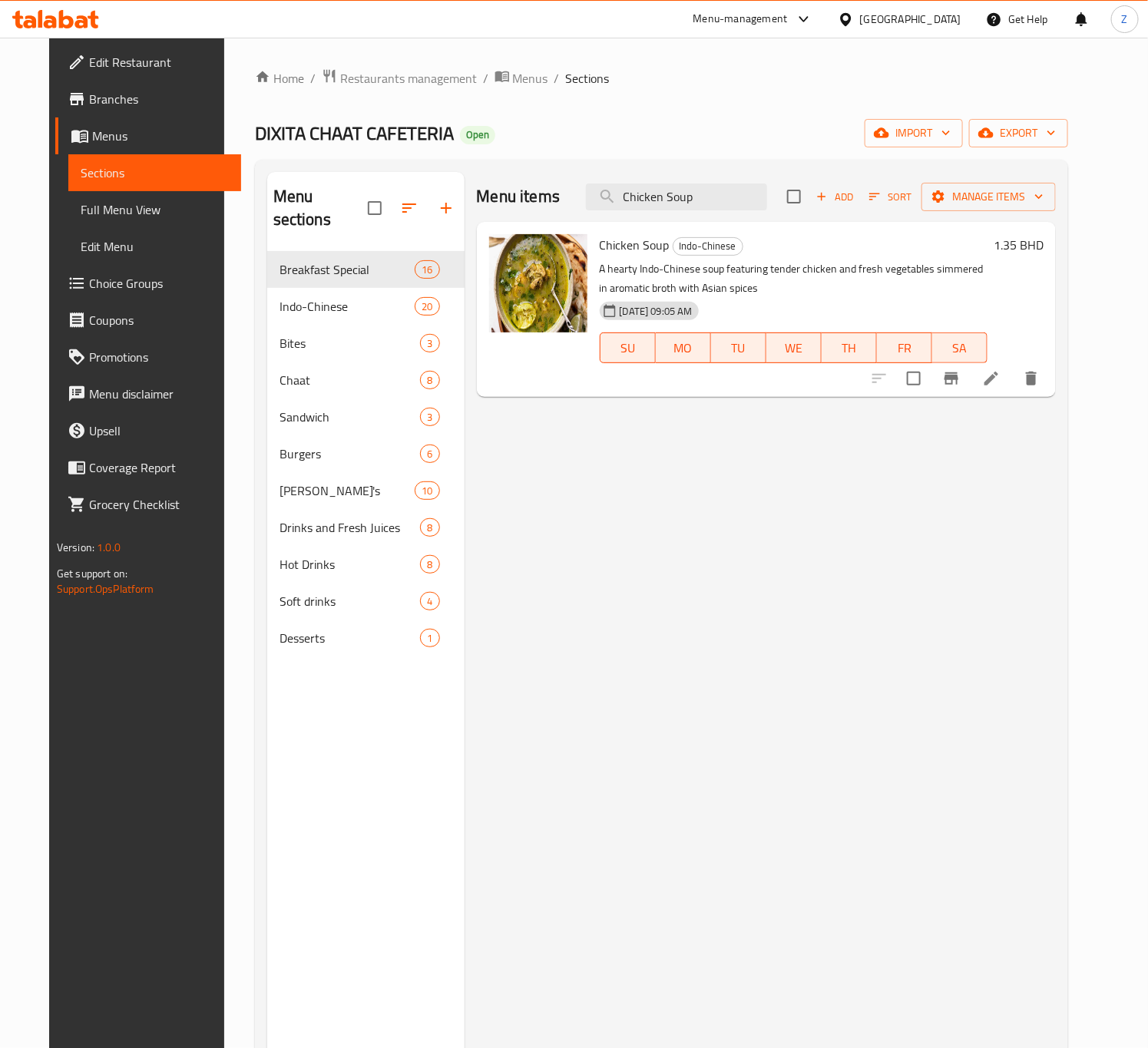
type input "Chicken Soup"
